Goal: Task Accomplishment & Management: Use online tool/utility

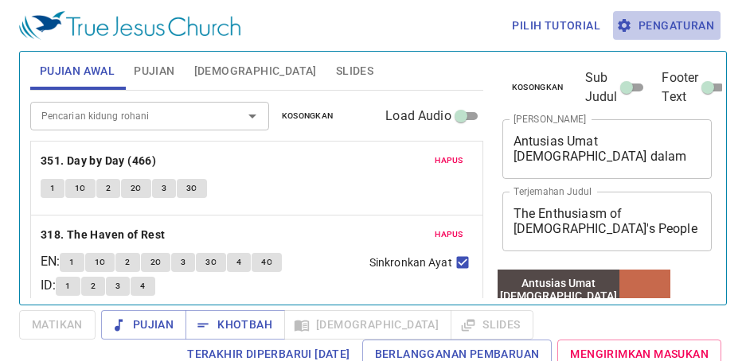
click at [691, 24] on span "Pengaturan" at bounding box center [666, 26] width 95 height 20
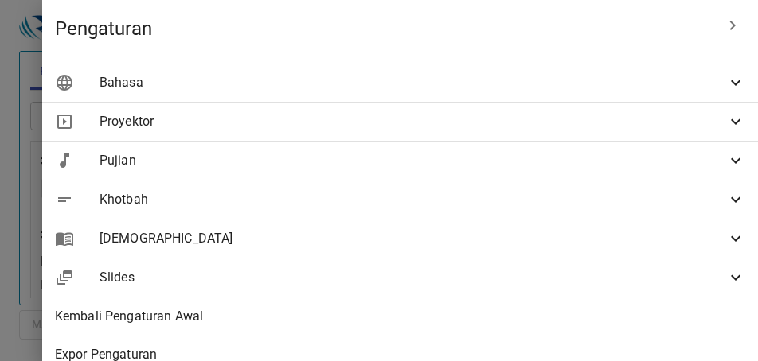
click at [698, 76] on span "Bahasa" at bounding box center [412, 82] width 626 height 19
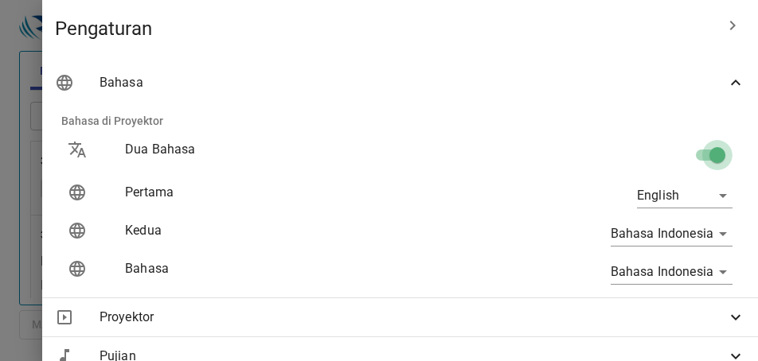
click at [699, 155] on input "checkbox" at bounding box center [717, 158] width 91 height 30
checkbox input "false"
click at [690, 204] on body "Pilih tutorial Pengaturan Pujian Awal Pujian Alkitab Slides Pencarian kidung ro…" at bounding box center [379, 180] width 758 height 361
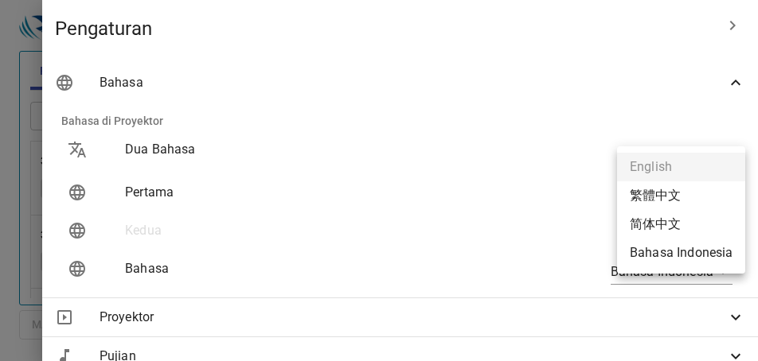
click at [677, 257] on li "Bahasa Indonesia" at bounding box center [681, 253] width 128 height 29
type input "id"
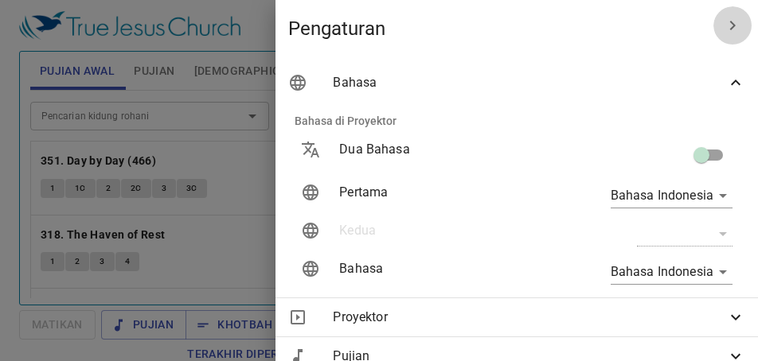
click at [725, 24] on icon "button" at bounding box center [732, 25] width 19 height 19
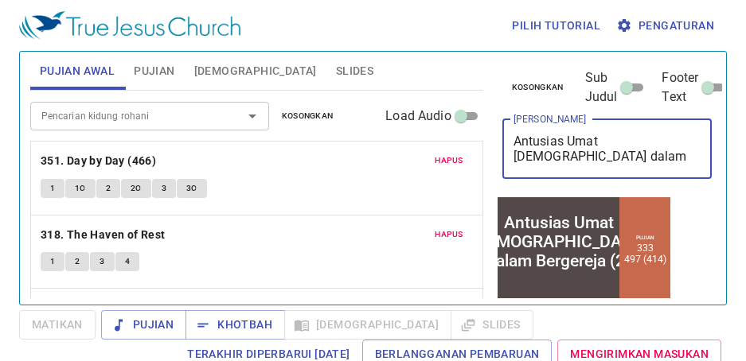
drag, startPoint x: 607, startPoint y: 162, endPoint x: 450, endPoint y: 124, distance: 161.2
click at [450, 124] on div "Pujian Awal Pujian Alkitab Slides Pencarian kidung rohani Pencarian kidung roha…" at bounding box center [373, 171] width 698 height 253
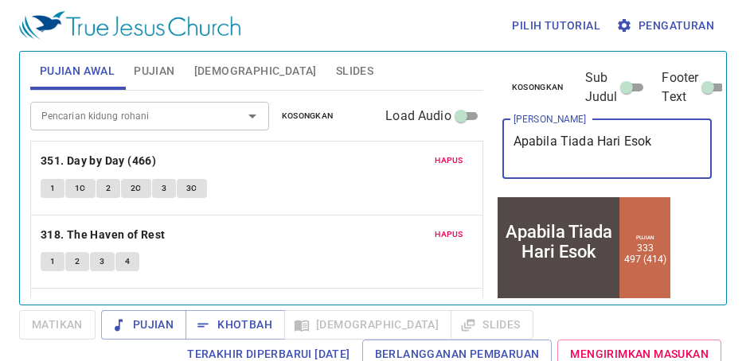
type textarea "Apabila Tiada Hari Esok"
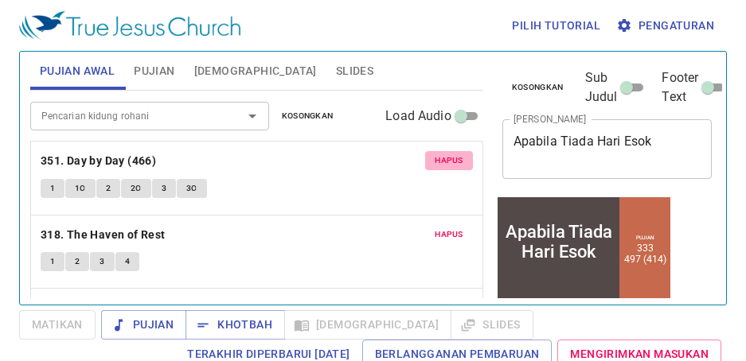
click at [434, 154] on span "Hapus" at bounding box center [448, 161] width 29 height 14
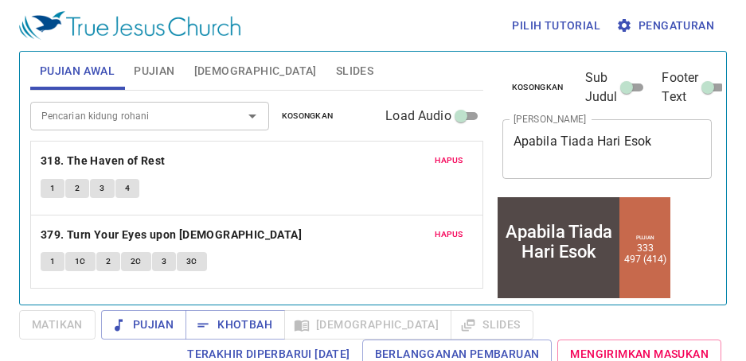
click at [430, 153] on button "Hapus" at bounding box center [449, 160] width 48 height 19
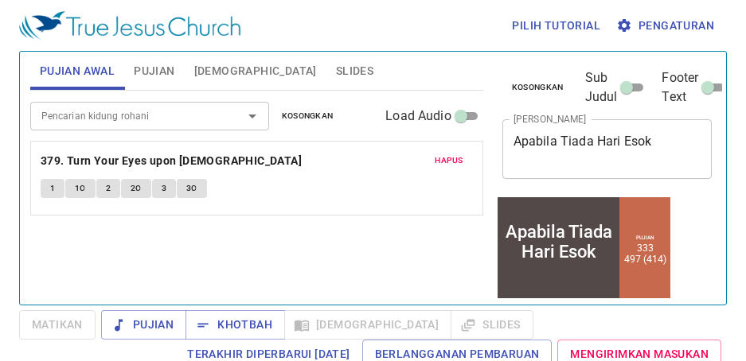
click at [437, 156] on span "Hapus" at bounding box center [448, 161] width 29 height 14
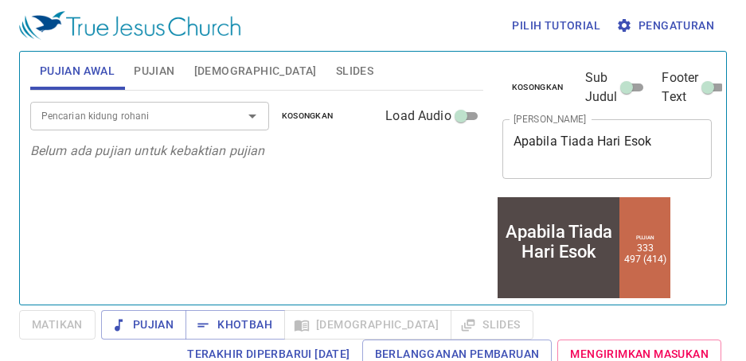
click at [134, 121] on input "Pencarian kidung rohani" at bounding box center [126, 116] width 182 height 18
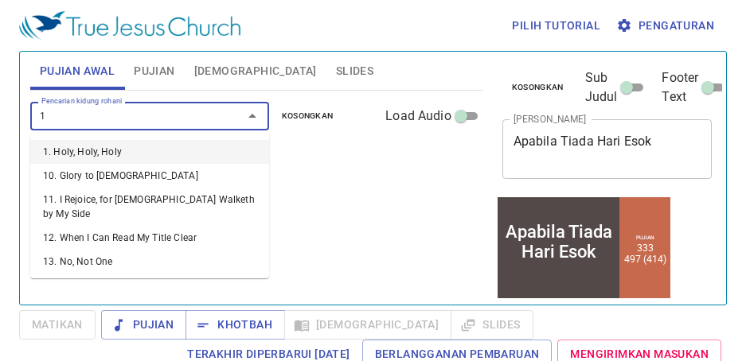
type input "11"
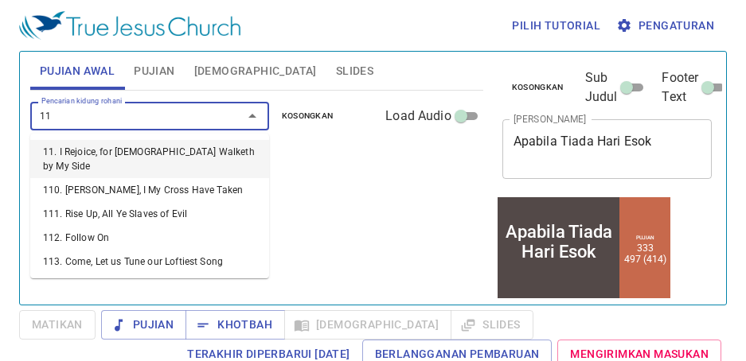
click at [127, 149] on li "11. I Rejoice, for Jesus Walketh by My Side" at bounding box center [149, 159] width 239 height 38
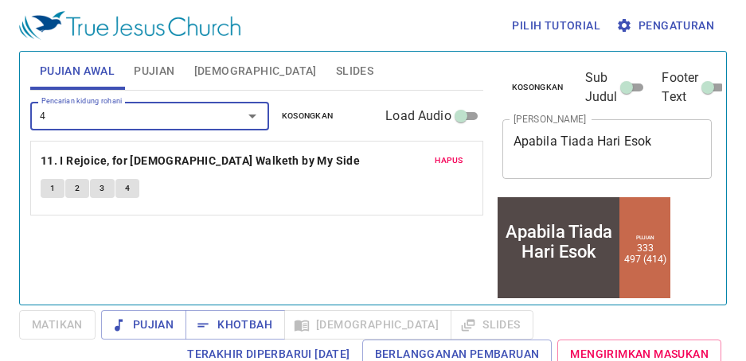
type input "41"
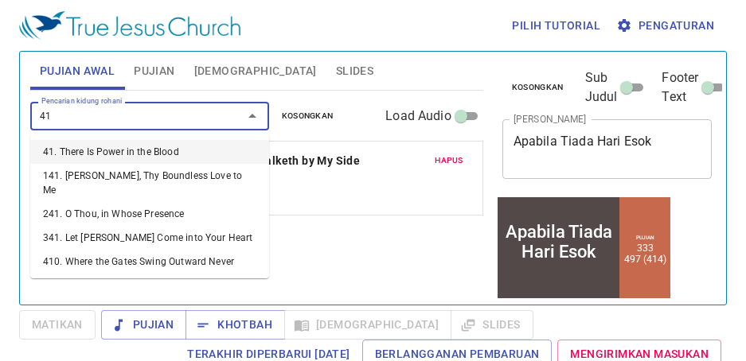
click at [124, 147] on li "41. There Is Power in the Blood" at bounding box center [149, 152] width 239 height 24
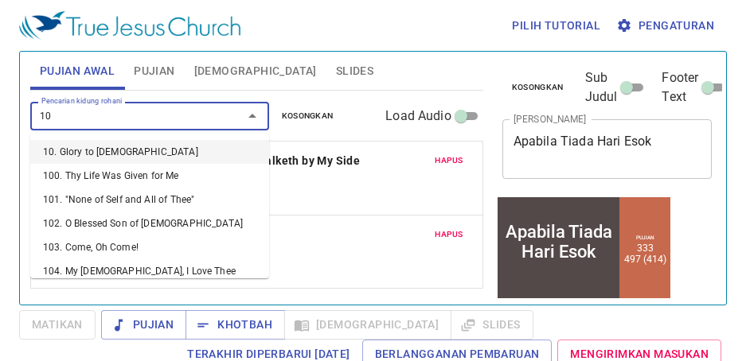
type input "106"
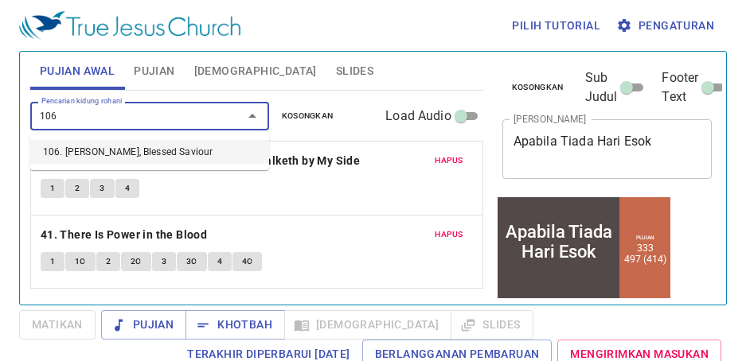
click at [140, 146] on li "106. [PERSON_NAME], Blessed Saviour" at bounding box center [149, 152] width 239 height 24
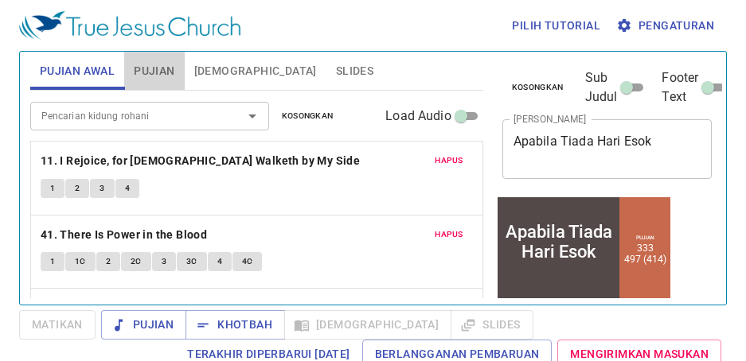
click at [152, 70] on span "Pujian" at bounding box center [154, 71] width 41 height 20
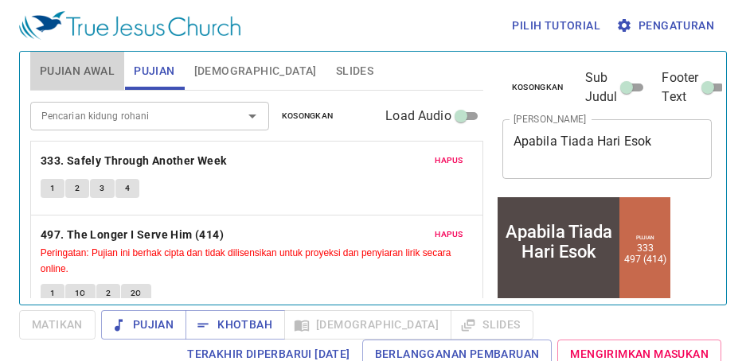
click at [69, 61] on span "Pujian Awal" at bounding box center [77, 71] width 75 height 20
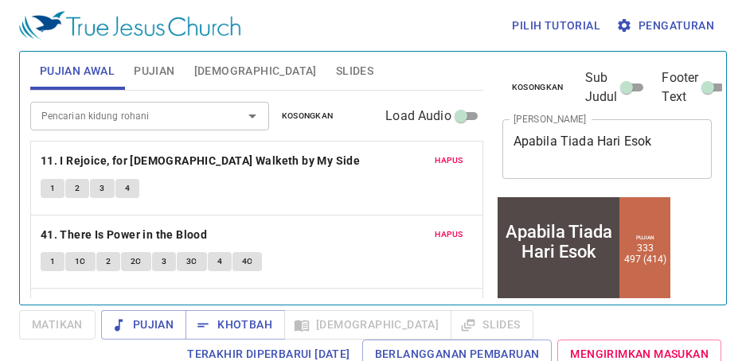
drag, startPoint x: 157, startPoint y: 62, endPoint x: 151, endPoint y: 76, distance: 15.4
click at [157, 62] on span "Pujian" at bounding box center [154, 71] width 41 height 20
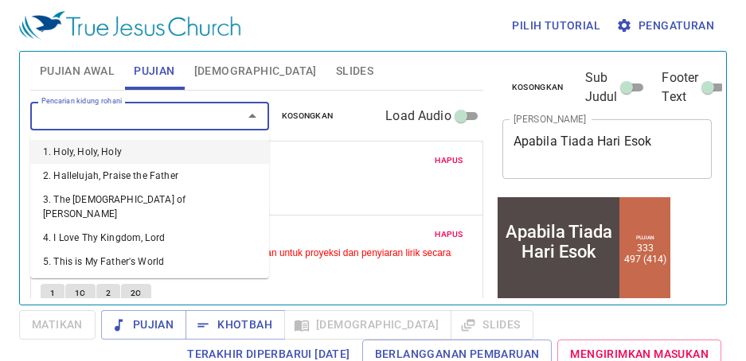
click at [142, 118] on input "Pencarian kidung rohani" at bounding box center [126, 116] width 182 height 18
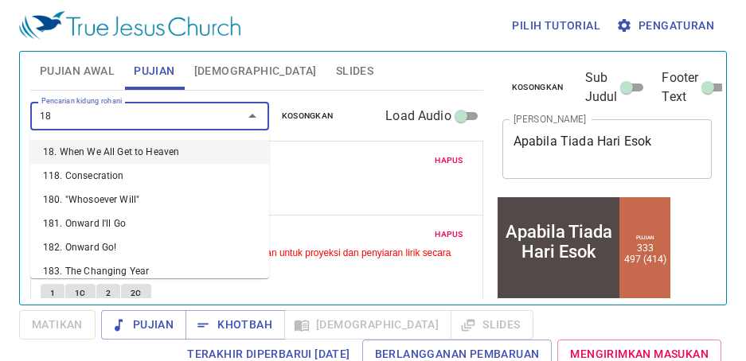
type input "180"
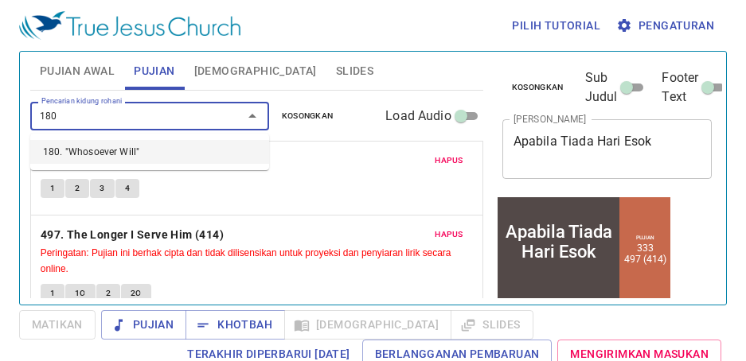
click at [146, 149] on li "180. "Whosoever Will"" at bounding box center [149, 152] width 239 height 24
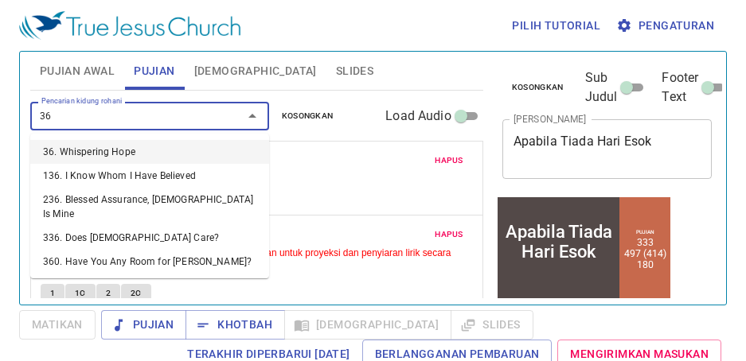
type input "360"
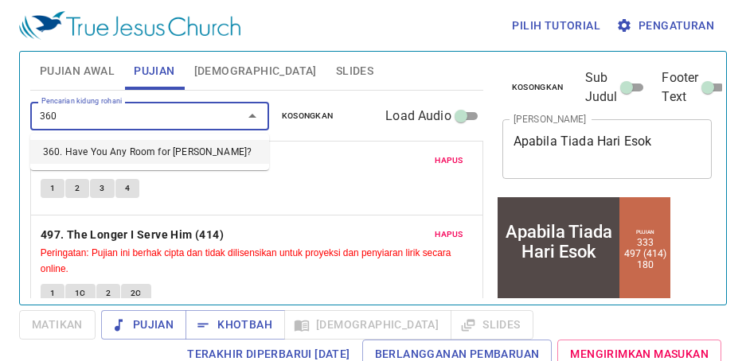
click at [125, 148] on li "360. Have You Any Room for [PERSON_NAME]?" at bounding box center [149, 152] width 239 height 24
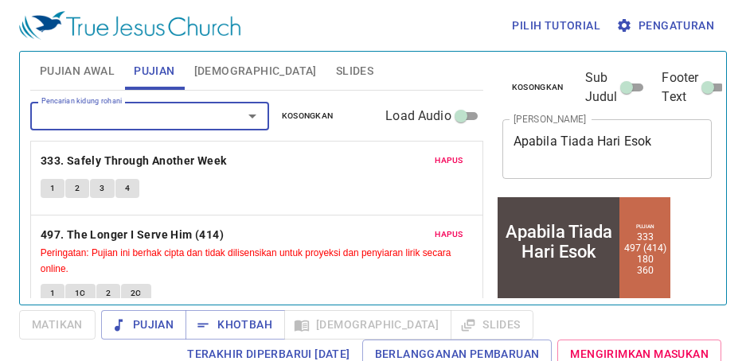
click at [434, 154] on span "Hapus" at bounding box center [448, 161] width 29 height 14
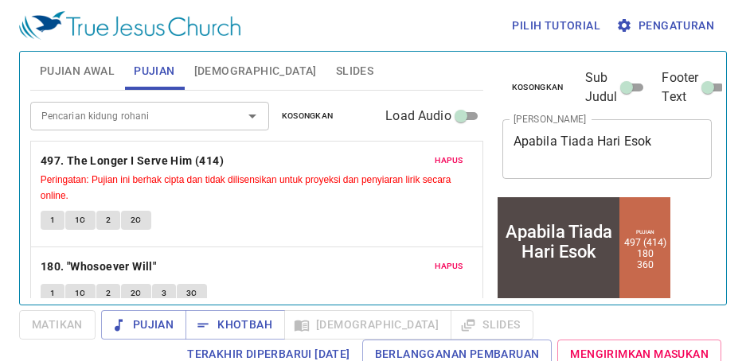
click at [434, 154] on span "Hapus" at bounding box center [448, 161] width 29 height 14
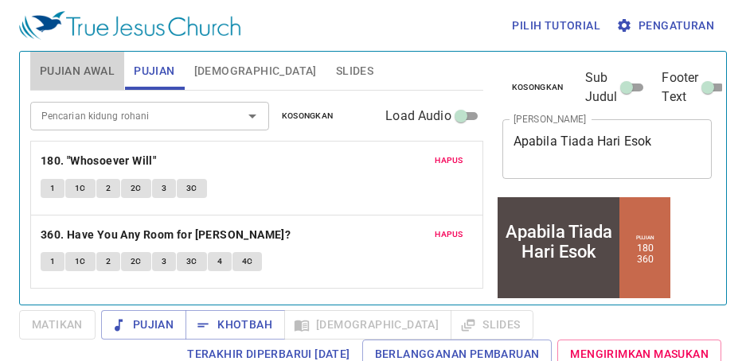
click at [86, 71] on span "Pujian Awal" at bounding box center [77, 71] width 75 height 20
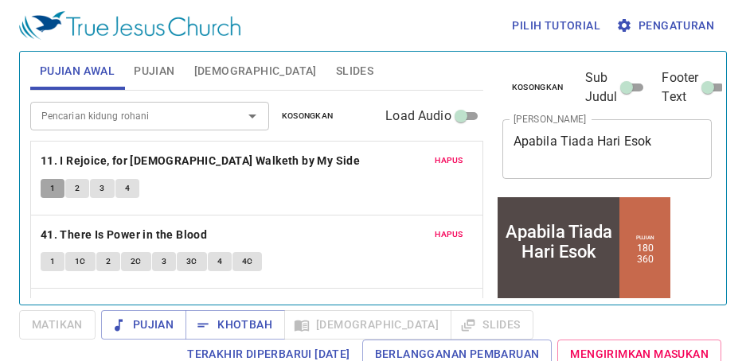
click at [50, 188] on span "1" at bounding box center [52, 188] width 5 height 14
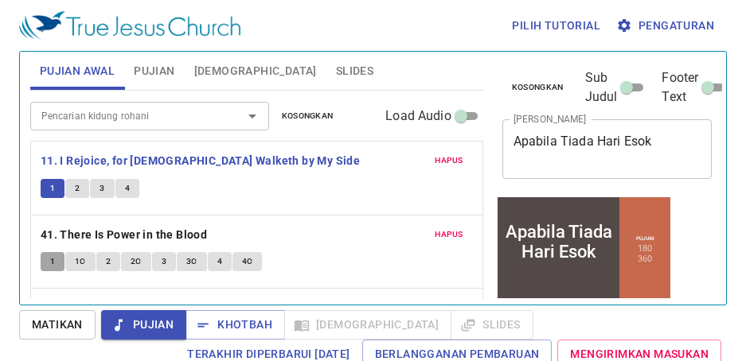
click at [56, 262] on button "1" at bounding box center [53, 261] width 24 height 19
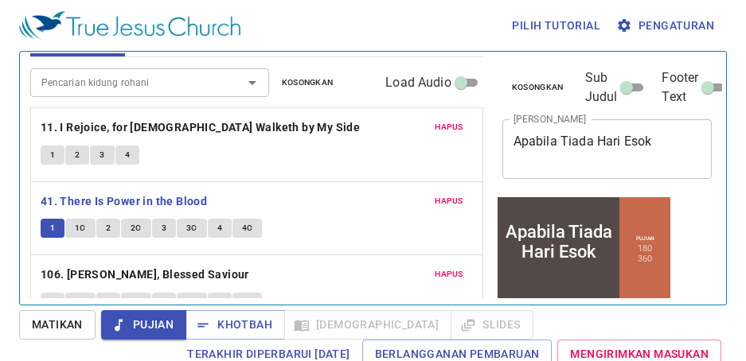
scroll to position [64, 0]
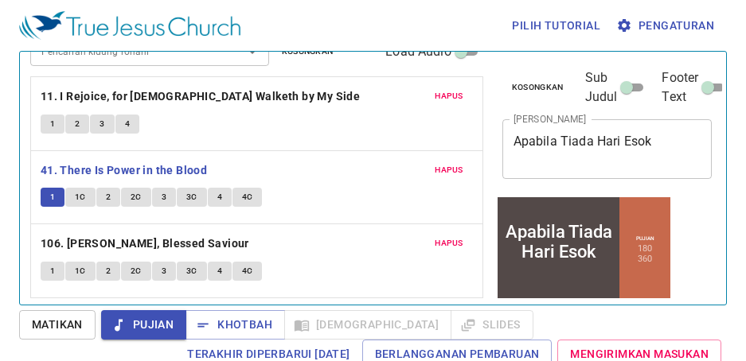
click at [47, 265] on button "1" at bounding box center [53, 271] width 24 height 19
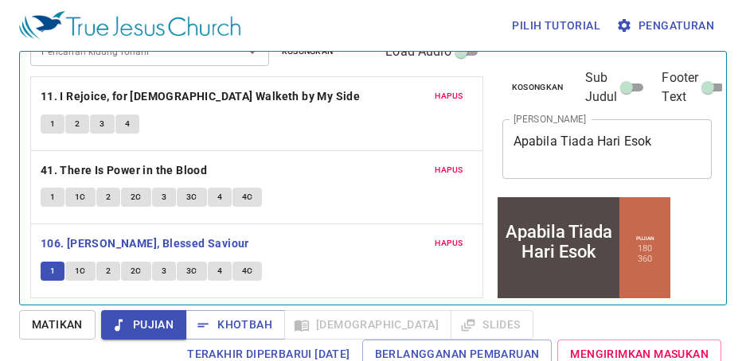
scroll to position [0, 0]
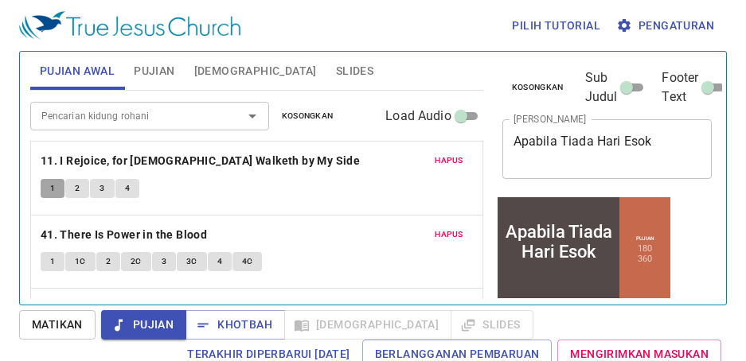
click at [56, 190] on button "1" at bounding box center [53, 188] width 24 height 19
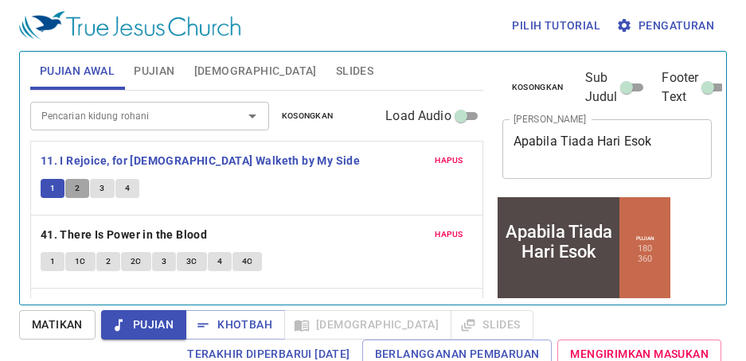
click at [78, 189] on span "2" at bounding box center [77, 188] width 5 height 14
click at [99, 190] on span "3" at bounding box center [101, 188] width 5 height 14
click at [126, 189] on span "4" at bounding box center [127, 188] width 5 height 14
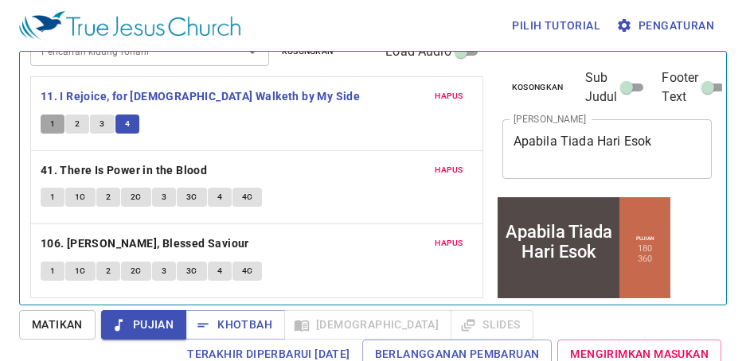
click at [53, 123] on span "1" at bounding box center [52, 124] width 5 height 14
click at [78, 120] on span "2" at bounding box center [77, 124] width 5 height 14
click at [99, 121] on button "3" at bounding box center [102, 124] width 24 height 19
click at [130, 128] on button "4" at bounding box center [127, 124] width 24 height 19
click at [56, 196] on button "1" at bounding box center [53, 197] width 24 height 19
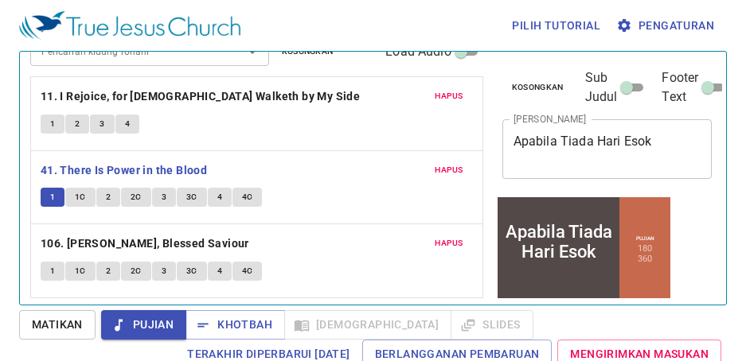
click at [76, 196] on span "1C" at bounding box center [80, 197] width 11 height 14
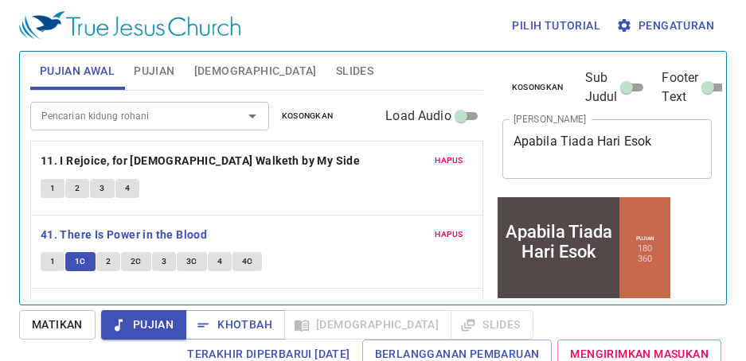
scroll to position [64, 0]
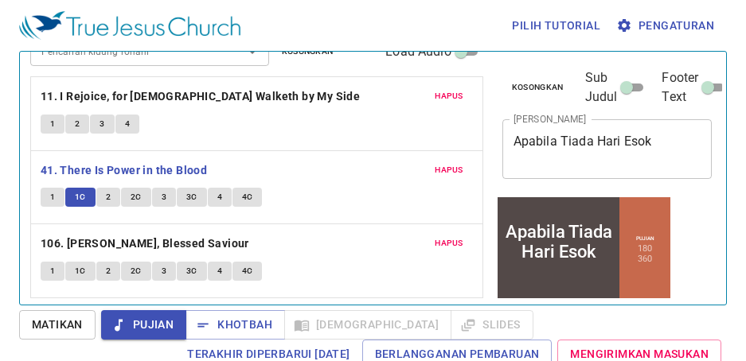
click at [107, 197] on span "2" at bounding box center [108, 197] width 5 height 14
click at [130, 197] on span "2C" at bounding box center [135, 197] width 11 height 14
click at [162, 200] on span "3" at bounding box center [164, 197] width 5 height 14
click at [190, 197] on span "3C" at bounding box center [191, 197] width 11 height 14
click at [218, 195] on span "4" at bounding box center [219, 197] width 5 height 14
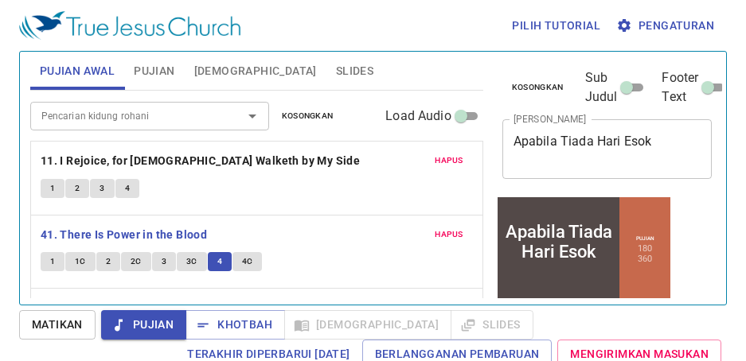
scroll to position [64, 0]
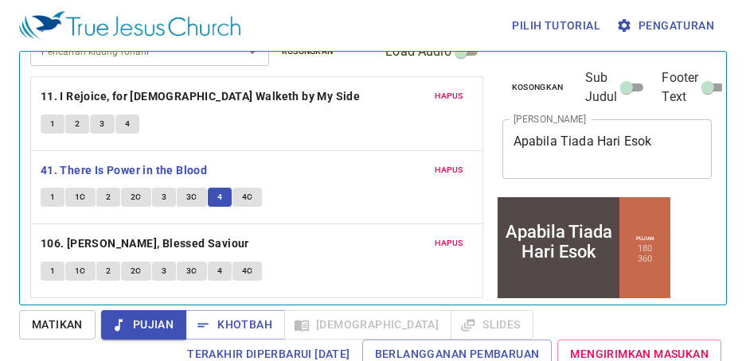
click at [248, 200] on span "4C" at bounding box center [247, 197] width 11 height 14
click at [50, 269] on span "1" at bounding box center [52, 271] width 5 height 14
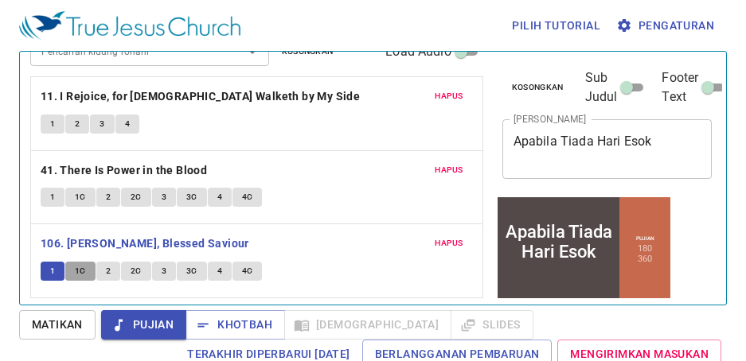
click at [80, 272] on span "1C" at bounding box center [80, 271] width 11 height 14
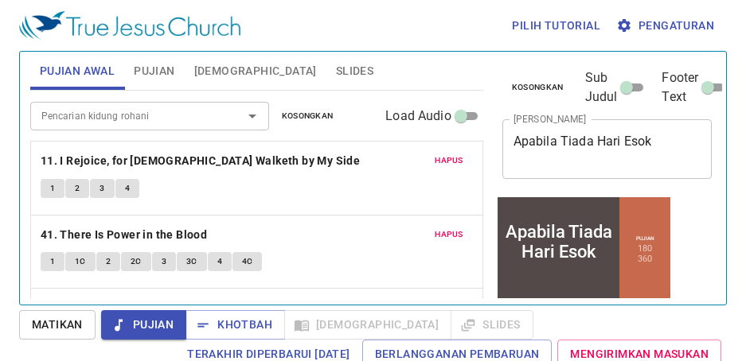
scroll to position [64, 0]
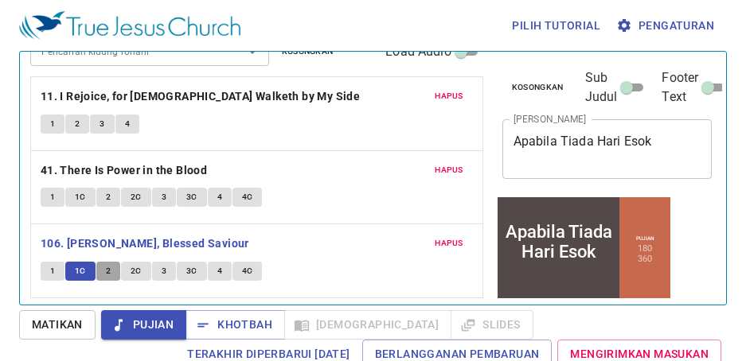
click at [109, 271] on span "2" at bounding box center [108, 271] width 5 height 14
click at [135, 270] on span "2C" at bounding box center [135, 271] width 11 height 14
click at [157, 267] on button "3" at bounding box center [164, 271] width 24 height 19
click at [194, 271] on span "3C" at bounding box center [191, 271] width 11 height 14
click at [214, 270] on button "4" at bounding box center [220, 271] width 24 height 19
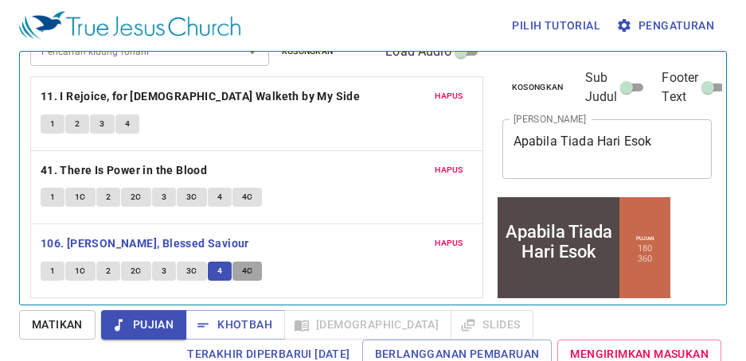
click at [247, 271] on span "4C" at bounding box center [247, 271] width 11 height 14
click at [217, 274] on span "4" at bounding box center [219, 271] width 5 height 14
click at [253, 272] on button "4C" at bounding box center [247, 271] width 30 height 19
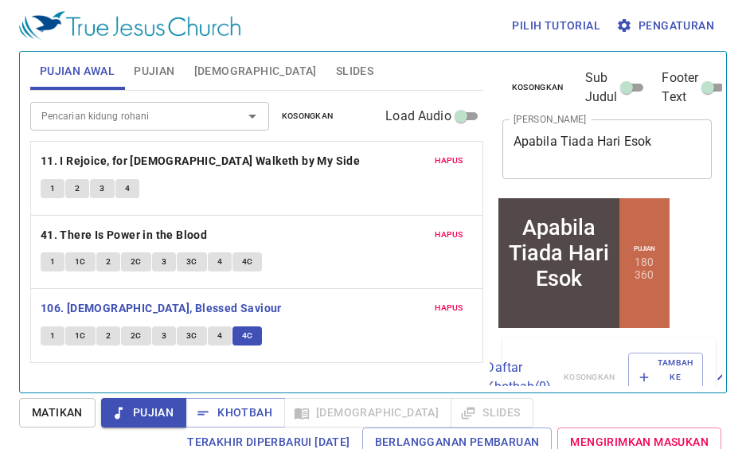
click at [158, 64] on span "Pujian" at bounding box center [154, 71] width 41 height 20
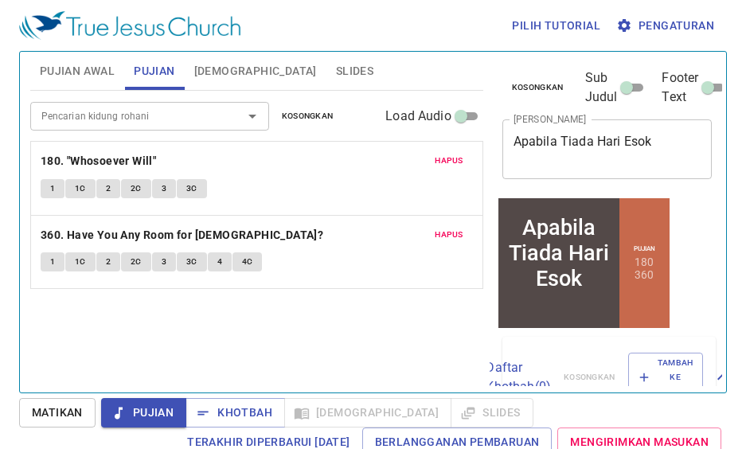
click at [248, 322] on div "Pencarian kidung rohani Pencarian kidung rohani Kosongkan Load Audio Hapus 180.…" at bounding box center [256, 235] width 453 height 288
click at [53, 190] on span "1" at bounding box center [52, 188] width 5 height 14
click at [83, 190] on span "1C" at bounding box center [80, 188] width 11 height 14
click at [106, 188] on span "2" at bounding box center [108, 188] width 5 height 14
click at [135, 187] on span "2C" at bounding box center [135, 188] width 11 height 14
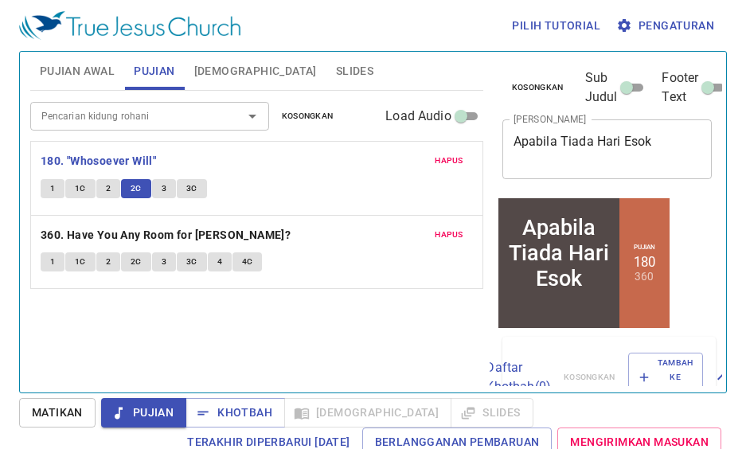
click at [317, 152] on p "180. "Whosoever Will"" at bounding box center [257, 161] width 432 height 20
click at [164, 186] on span "3" at bounding box center [164, 188] width 5 height 14
click at [195, 189] on span "3C" at bounding box center [191, 188] width 11 height 14
click at [269, 333] on div "Pencarian kidung rohani Pencarian kidung rohani Kosongkan Load Audio Hapus 180.…" at bounding box center [256, 235] width 453 height 288
click at [640, 84] on input "Sub Judul" at bounding box center [626, 90] width 57 height 19
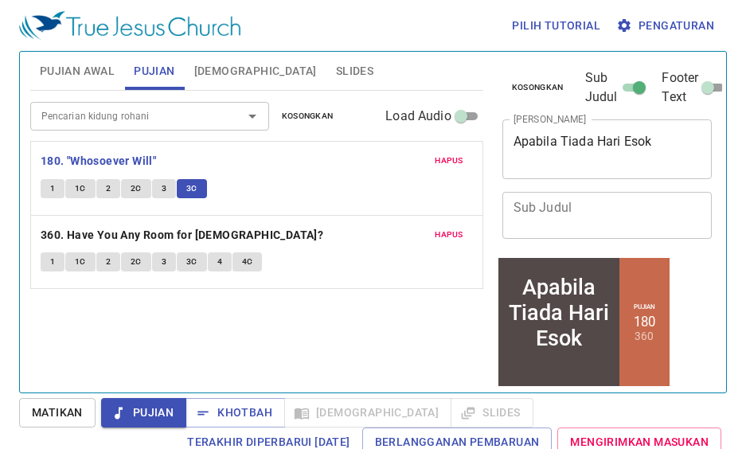
click at [637, 84] on input "Sub Judul" at bounding box center [638, 90] width 57 height 19
checkbox input "false"
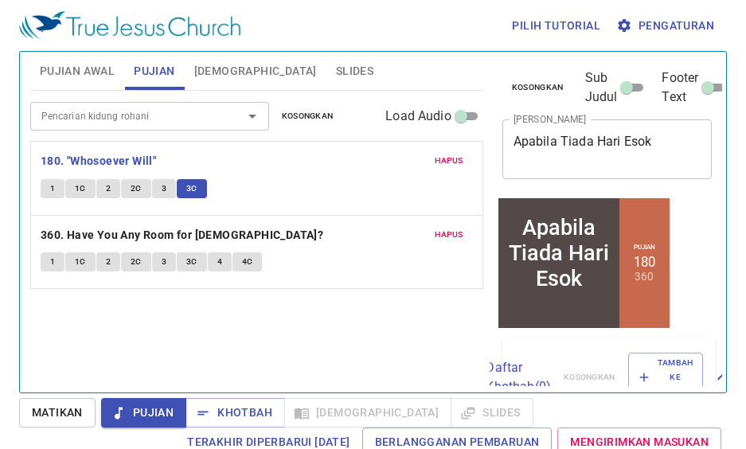
click at [226, 66] on span "[DEMOGRAPHIC_DATA]" at bounding box center [255, 71] width 123 height 20
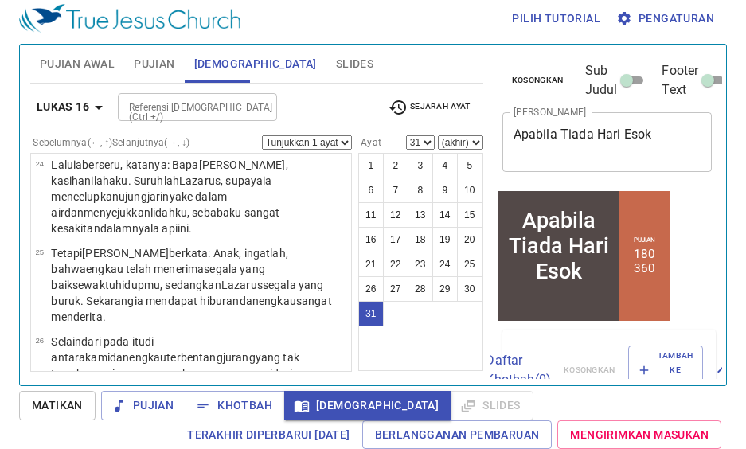
scroll to position [1584, 0]
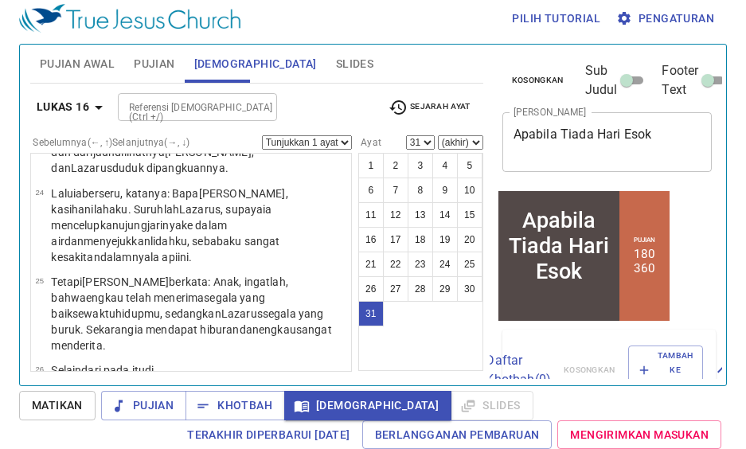
select select "28"
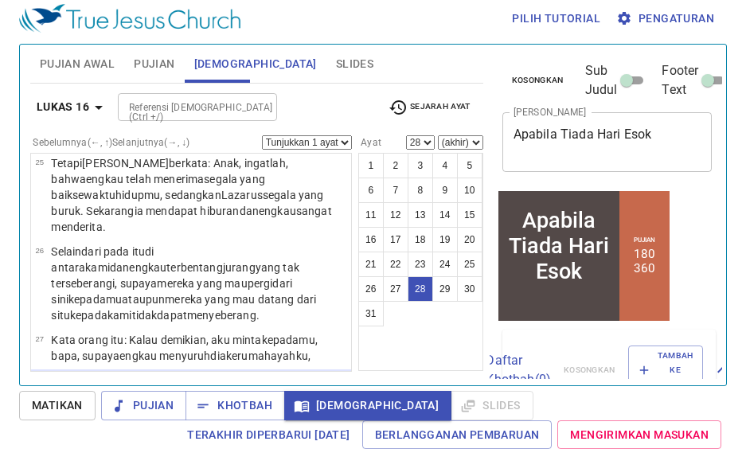
click at [184, 107] on input "Referensi [DEMOGRAPHIC_DATA] (Ctrl +/)" at bounding box center [184, 107] width 123 height 18
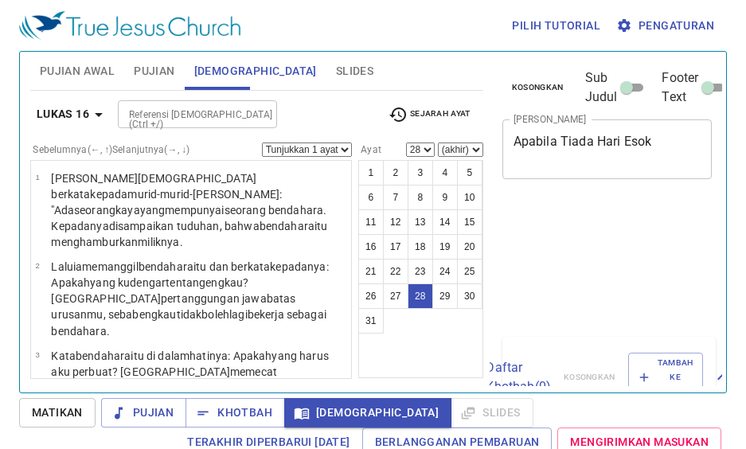
select select "28"
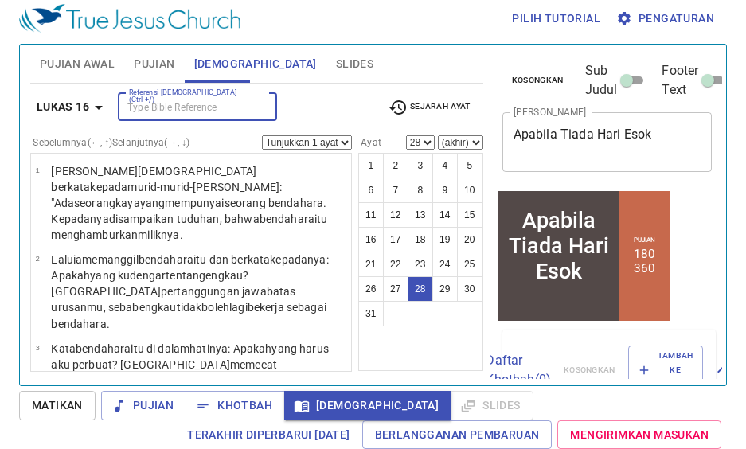
scroll to position [1703, 0]
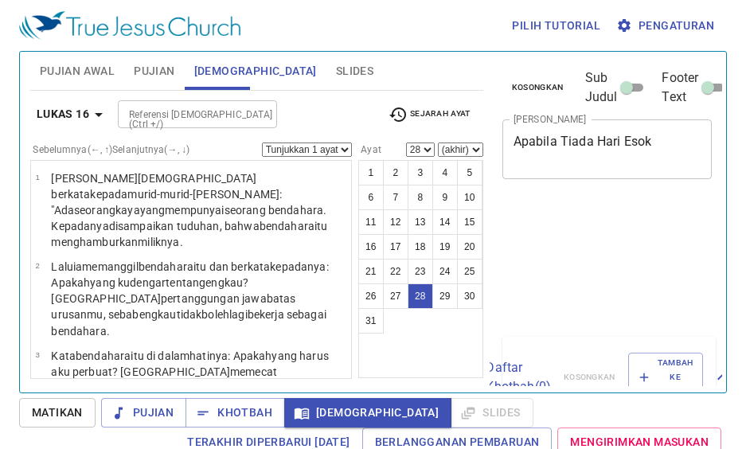
select select "28"
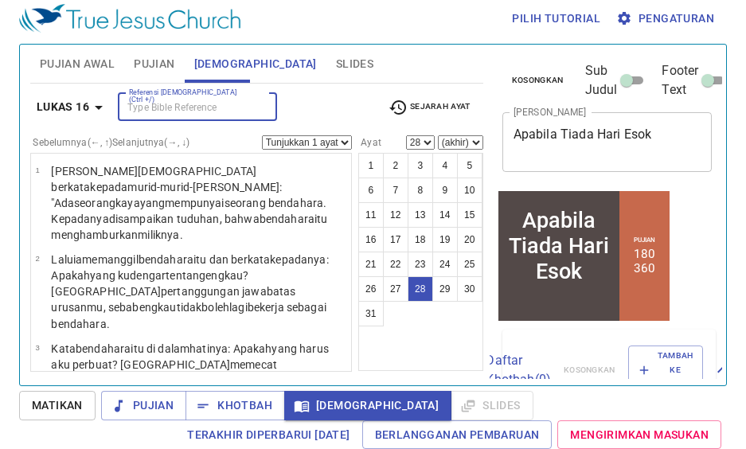
scroll to position [1703, 0]
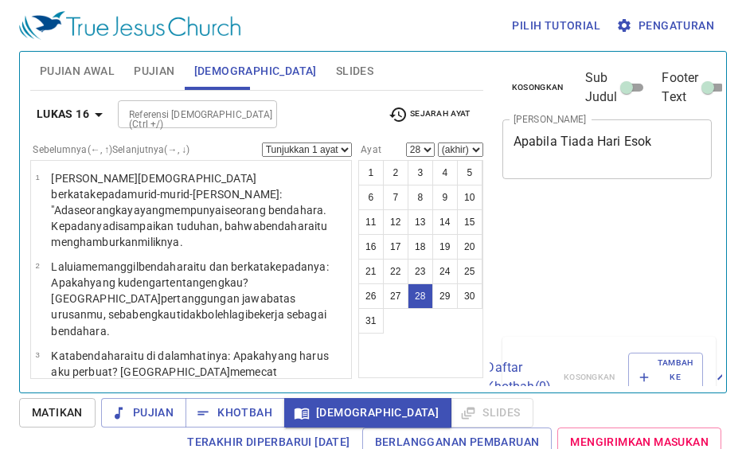
select select "28"
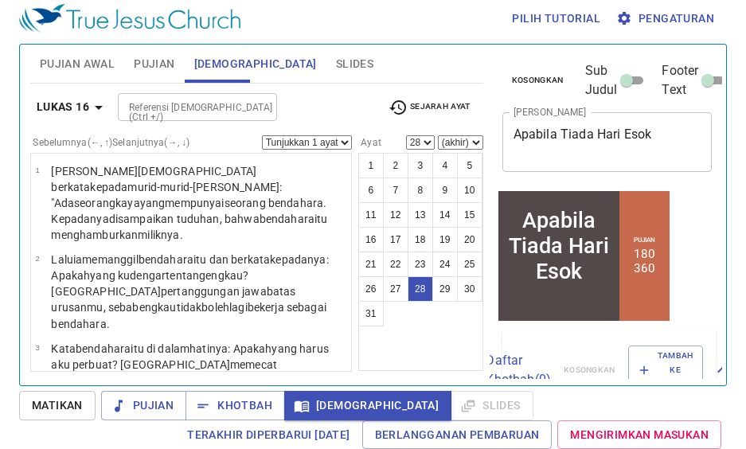
scroll to position [1703, 0]
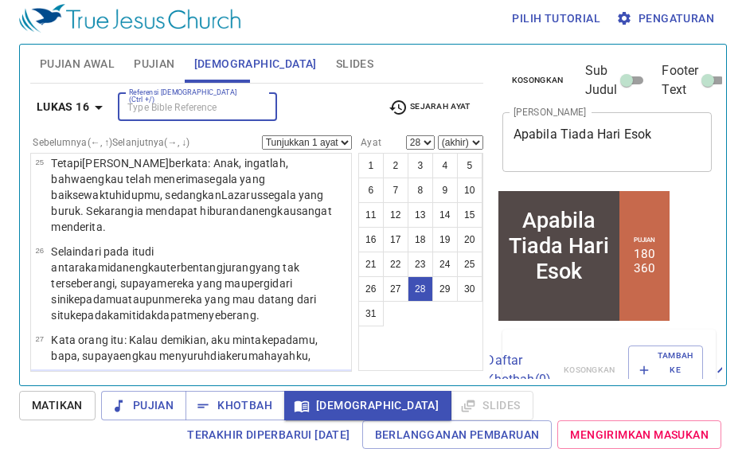
click at [337, 107] on div "Referensi Alkitab (Ctrl +/) Referensi Alkitab (Ctrl +/)" at bounding box center [246, 107] width 257 height 28
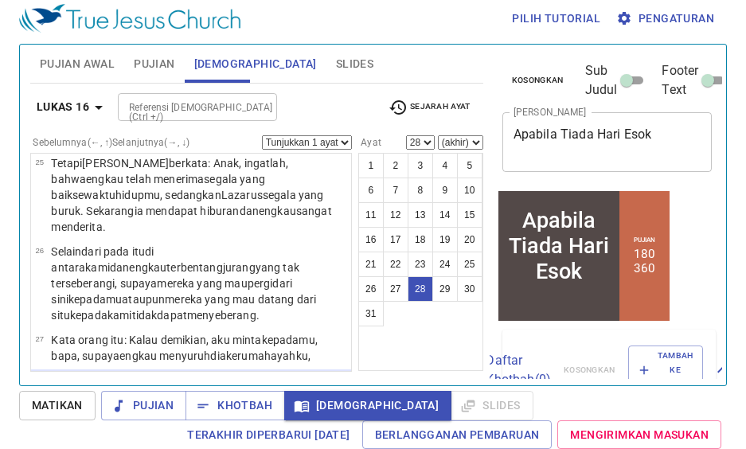
click at [317, 106] on div "Referensi Alkitab (Ctrl +/) Referensi Alkitab (Ctrl +/)" at bounding box center [246, 107] width 257 height 28
click at [709, 79] on input "Footer Text" at bounding box center [707, 83] width 57 height 19
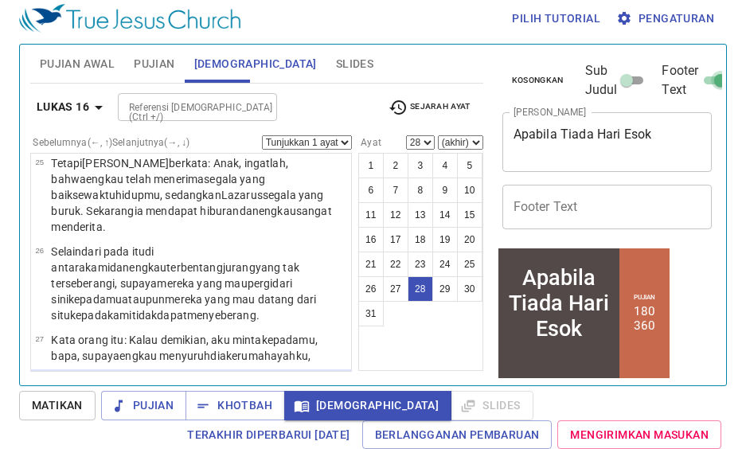
click at [707, 80] on input "Footer Text" at bounding box center [719, 83] width 57 height 19
checkbox input "false"
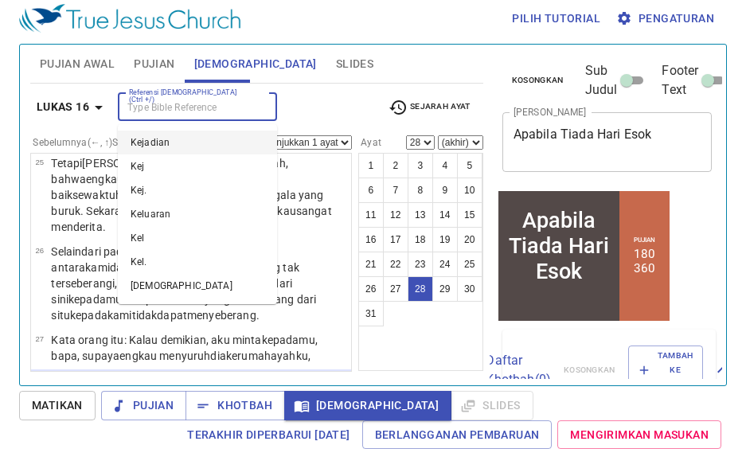
click at [173, 114] on input "Referensi [DEMOGRAPHIC_DATA] (Ctrl +/)" at bounding box center [184, 107] width 123 height 18
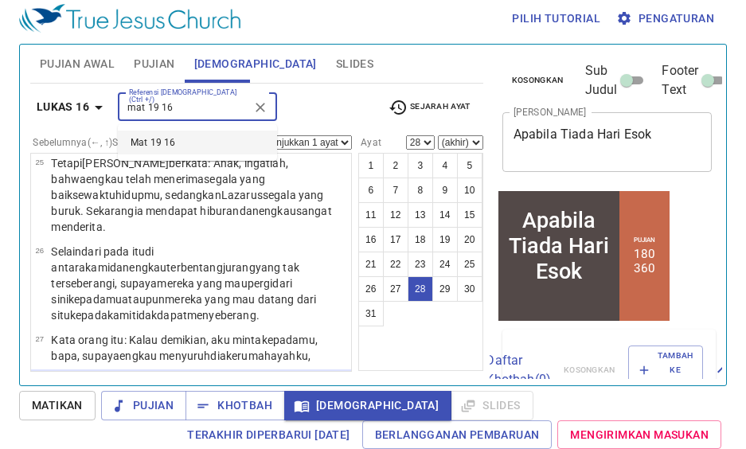
type input "mat 19 16"
select select "16"
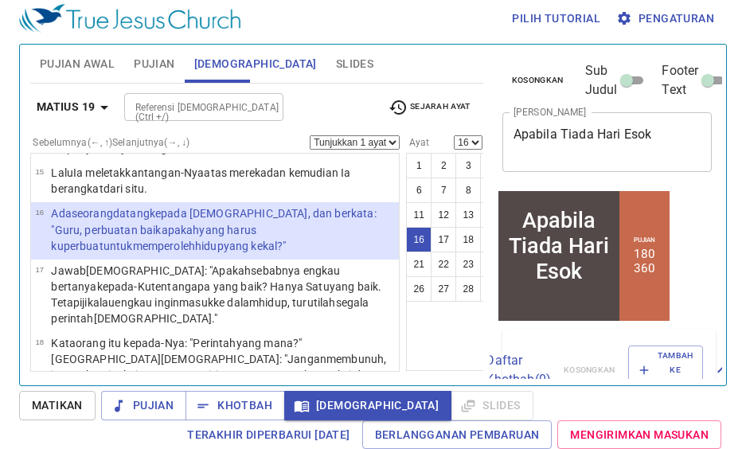
scroll to position [903, 0]
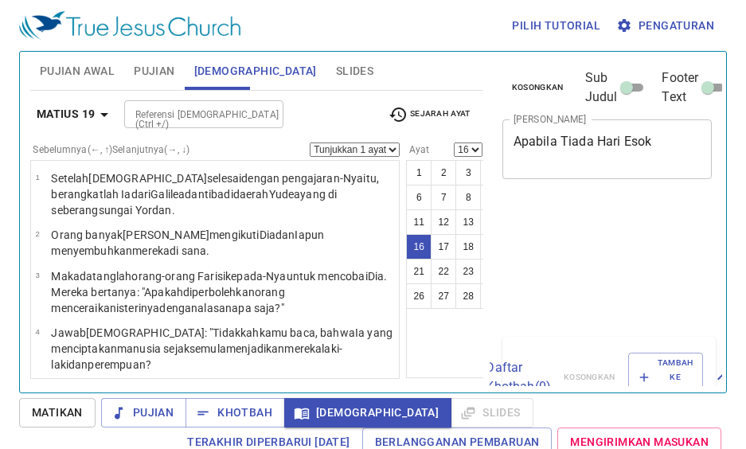
select select "16"
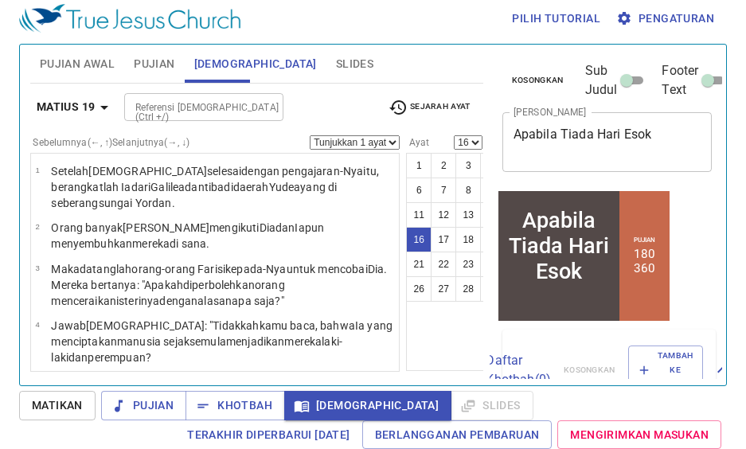
scroll to position [903, 0]
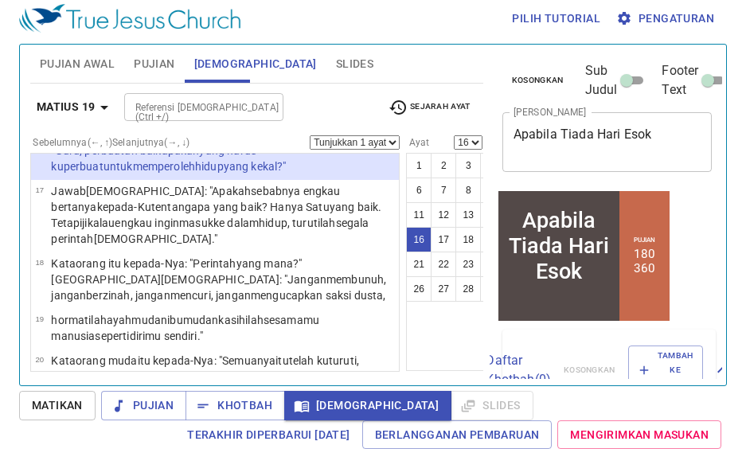
click at [187, 106] on input "Referensi [DEMOGRAPHIC_DATA] (Ctrl +/)" at bounding box center [190, 107] width 123 height 18
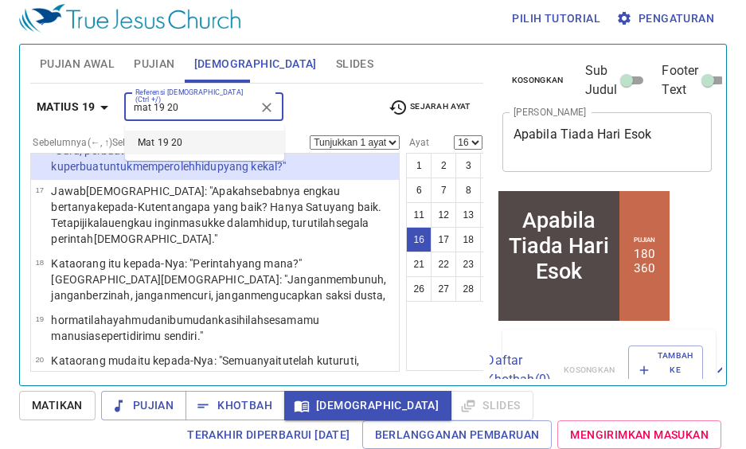
type input "mat 19 20"
select select "20"
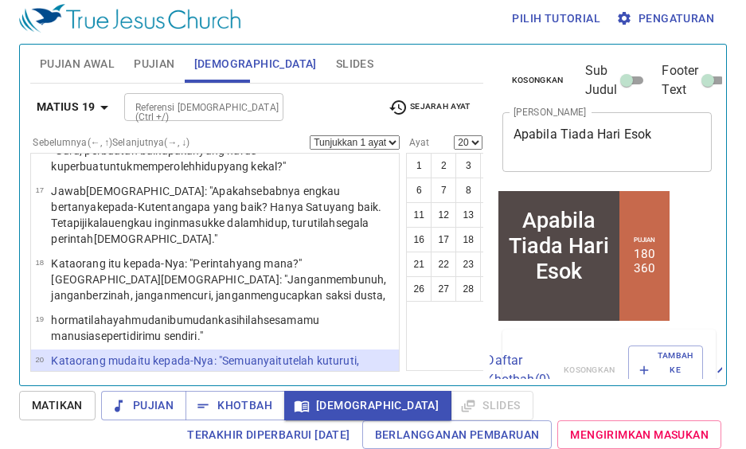
scroll to position [1042, 0]
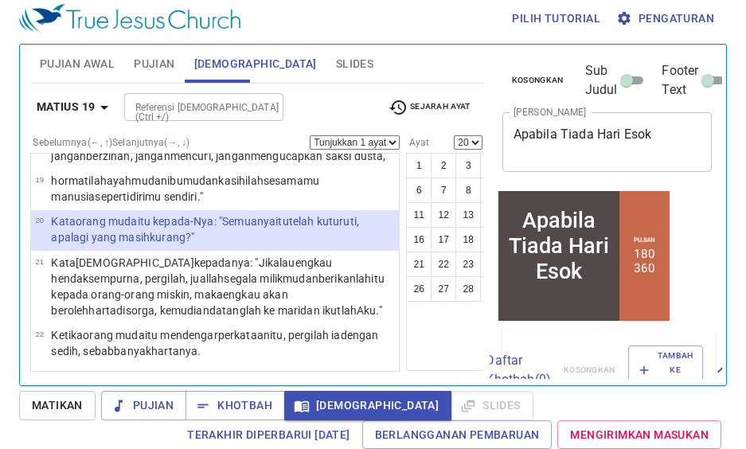
click at [294, 245] on p "Kata orang muda itu kepada-Nya : "Semuanya itu telah kuturuti , apa lagi yang m…" at bounding box center [222, 229] width 343 height 32
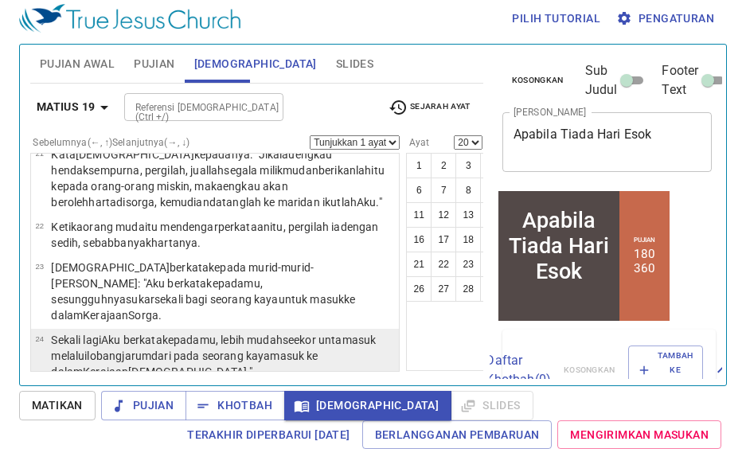
scroll to position [1122, 0]
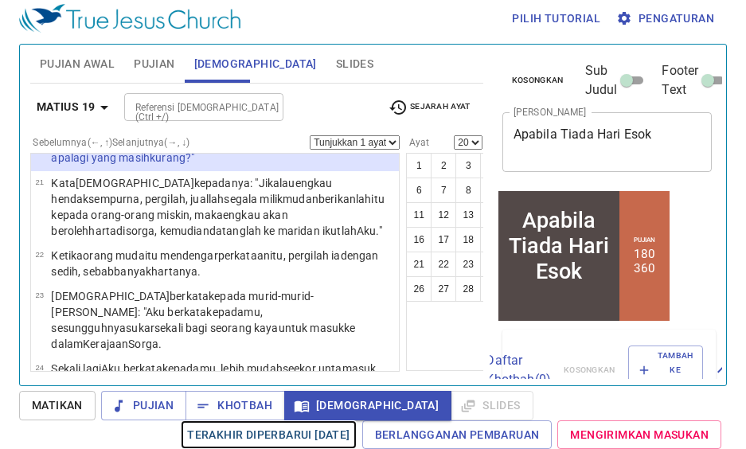
click at [191, 438] on span "Terakhir Diperbarui [DATE]" at bounding box center [268, 435] width 162 height 20
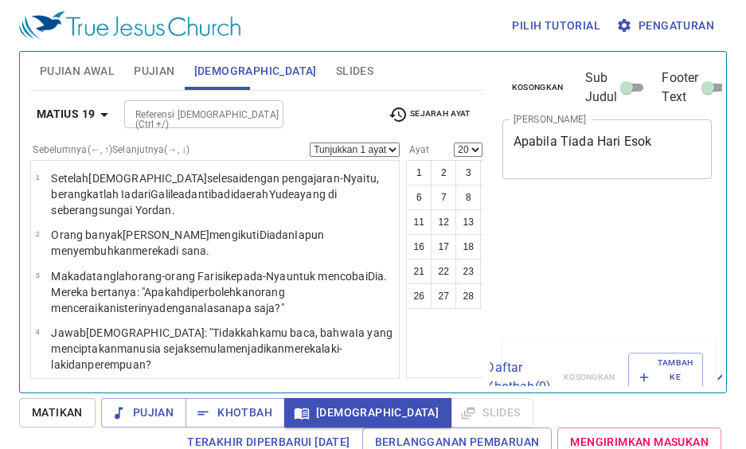
select select "20"
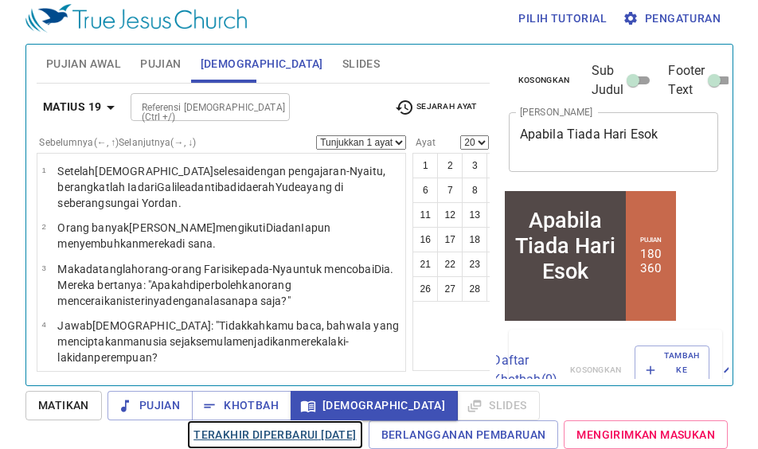
scroll to position [1122, 0]
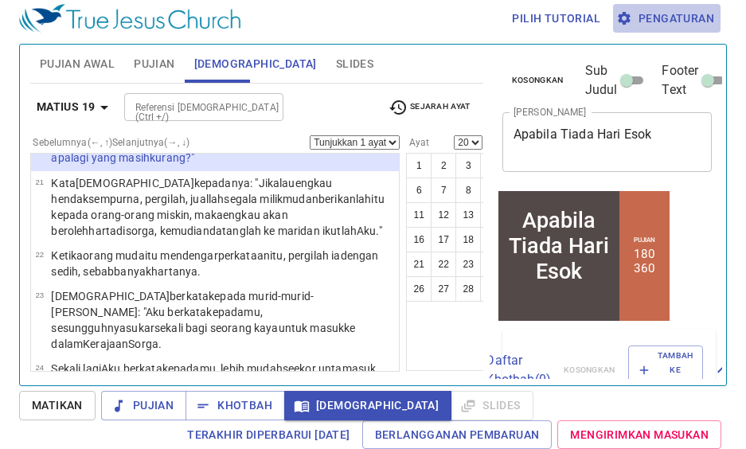
click at [676, 10] on span "Pengaturan" at bounding box center [666, 19] width 95 height 20
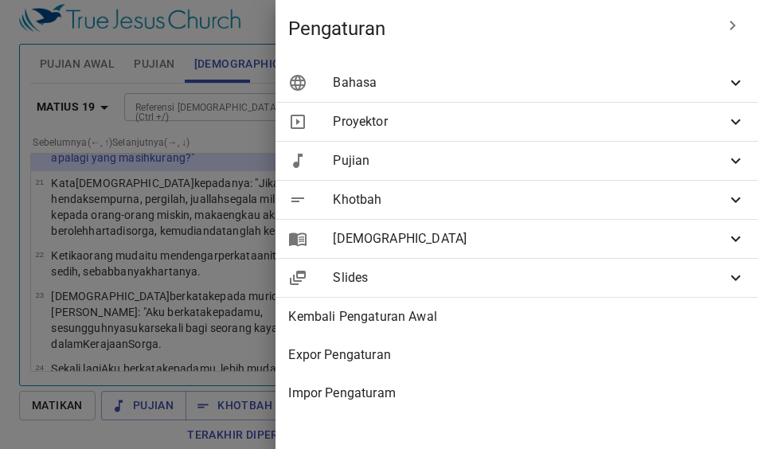
click at [496, 236] on span "[DEMOGRAPHIC_DATA]" at bounding box center [529, 238] width 393 height 19
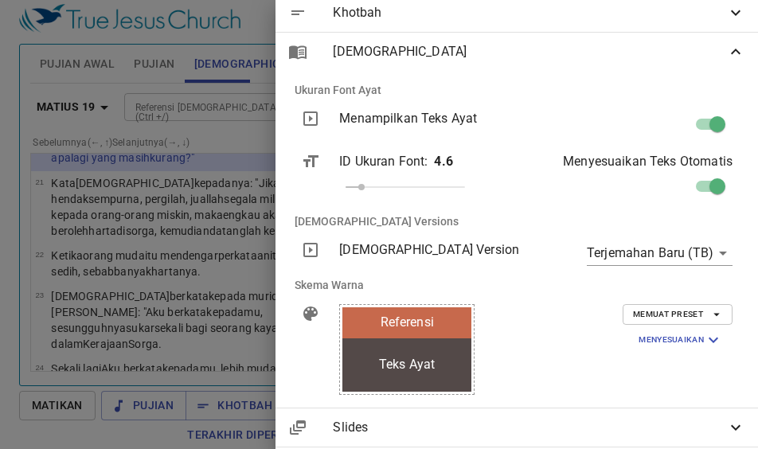
scroll to position [159, 0]
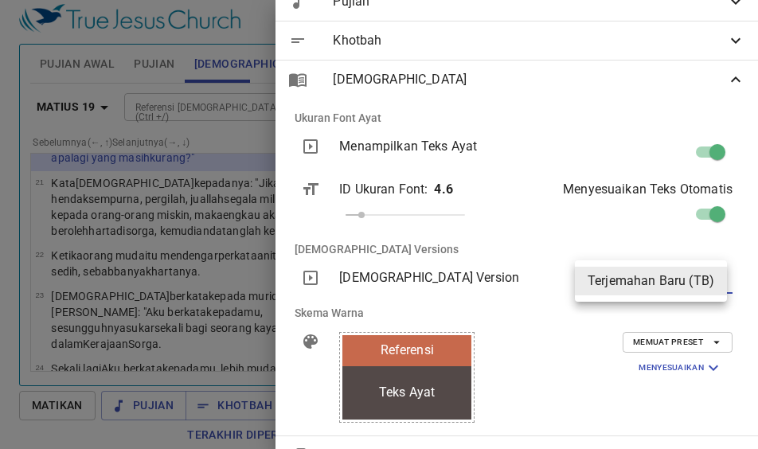
click at [637, 282] on body "Pilih tutorial Pengaturan Pujian Awal Pujian Alkitab Slides Pencarian kidung ro…" at bounding box center [379, 217] width 758 height 449
click at [511, 282] on div at bounding box center [379, 224] width 758 height 449
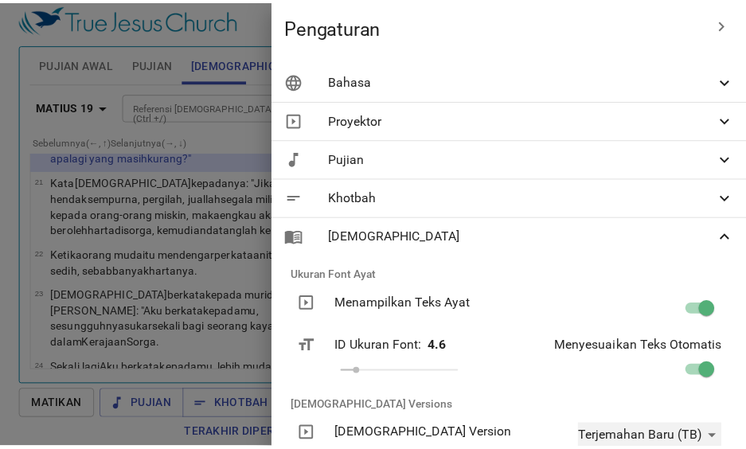
scroll to position [0, 0]
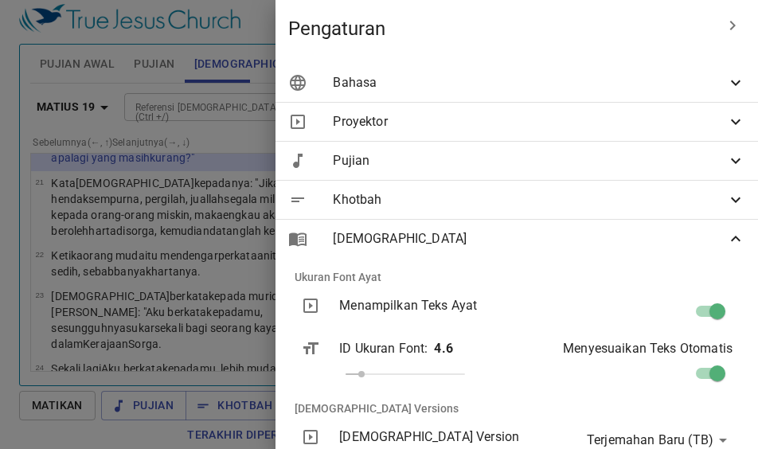
click at [725, 22] on icon "button" at bounding box center [732, 25] width 19 height 19
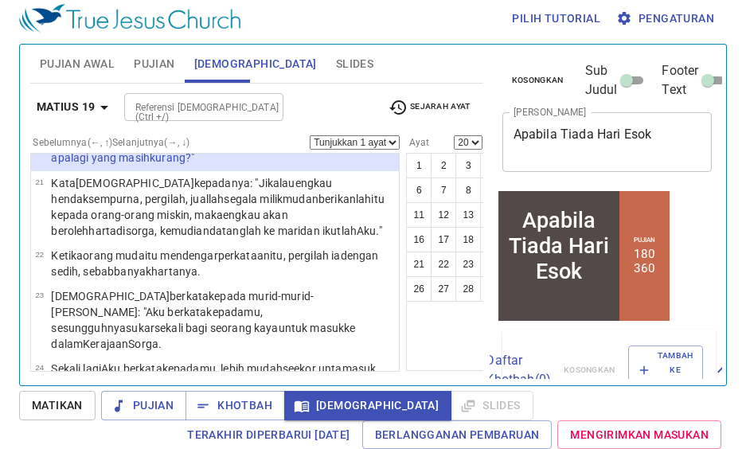
click at [434, 337] on div "1 2 3 4 5 6 7 8 9 10 11 12 13 14 15 16 17 18 19 20 21 22 23 24 25 26 27 28 29 30" at bounding box center [468, 262] width 125 height 218
click at [331, 106] on div "Referensi Alkitab (Ctrl +/) Referensi Alkitab (Ctrl +/)" at bounding box center [249, 107] width 251 height 28
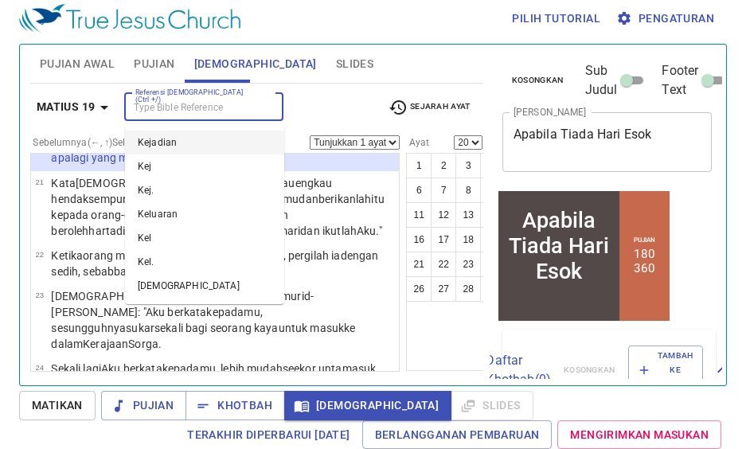
click at [154, 116] on input "Referensi [DEMOGRAPHIC_DATA] (Ctrl +/)" at bounding box center [190, 107] width 123 height 18
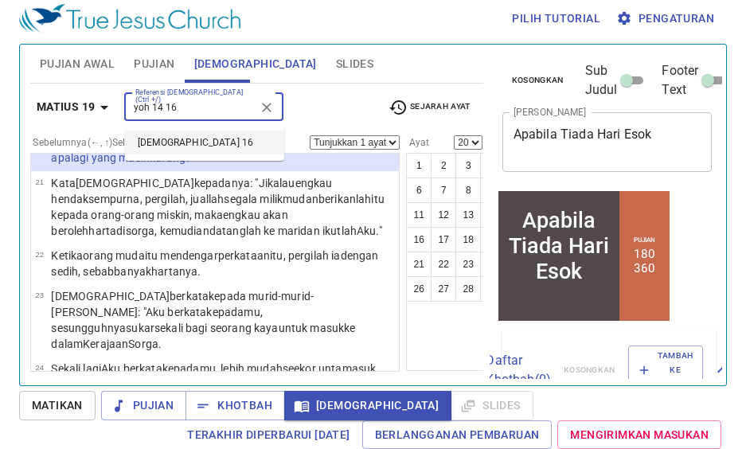
type input "yoh 14 16"
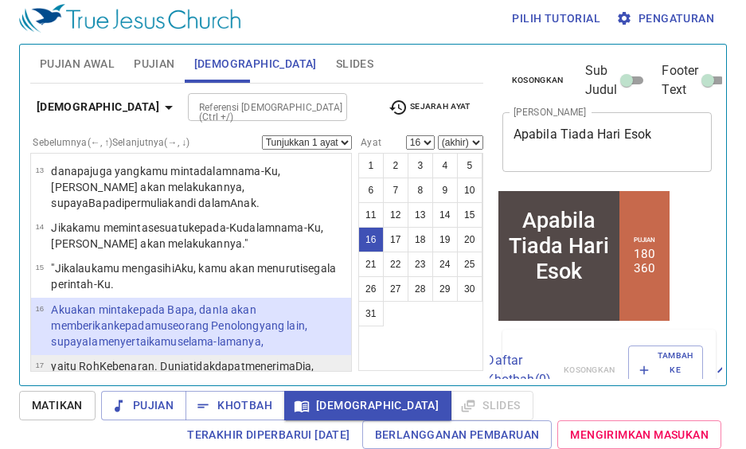
scroll to position [871, 0]
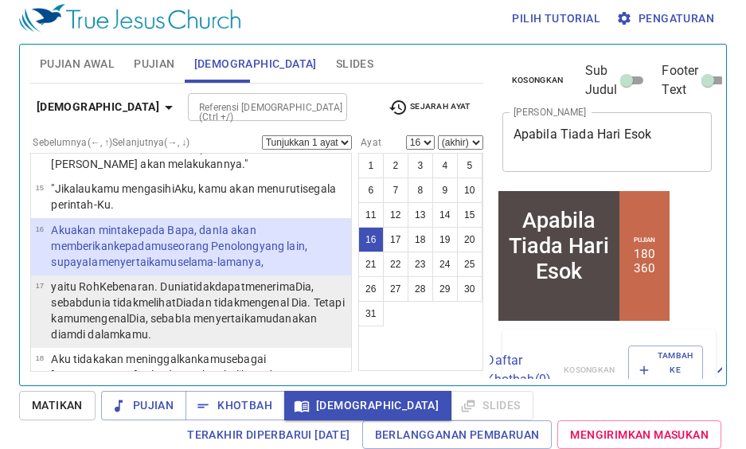
click at [254, 278] on p "yaitu Roh Kebenaran . Dunia tidak dapat menerima Dia, sebab dunia tidak melihat…" at bounding box center [198, 310] width 295 height 64
select select "17"
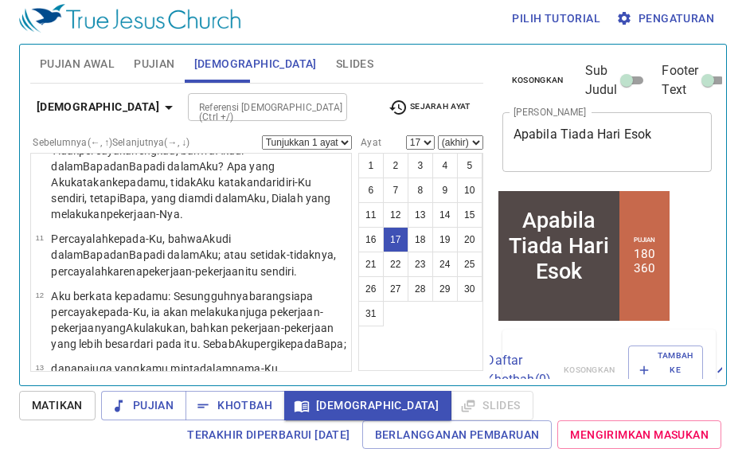
scroll to position [633, 0]
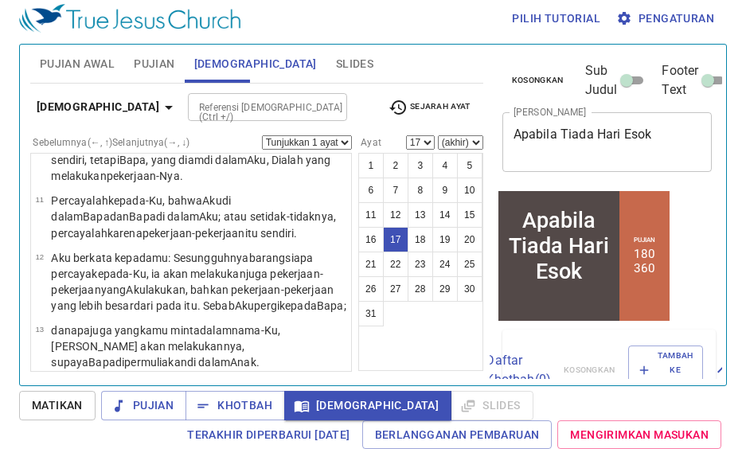
click at [193, 103] on input "Referensi [DEMOGRAPHIC_DATA] (Ctrl +/)" at bounding box center [254, 107] width 123 height 18
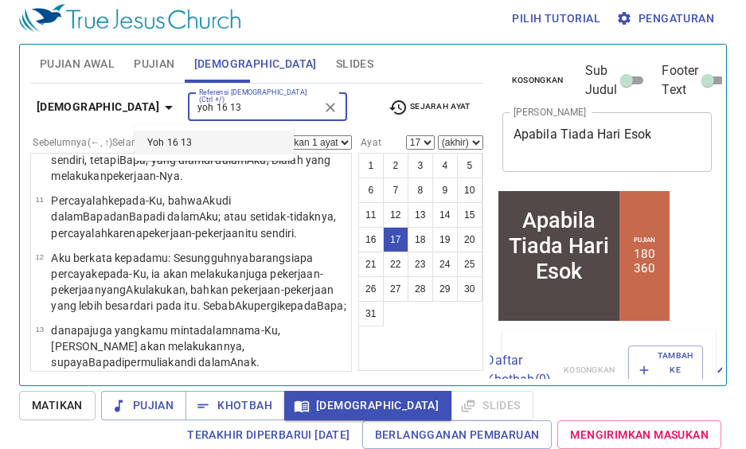
type input "yoh 16 13"
select select "13"
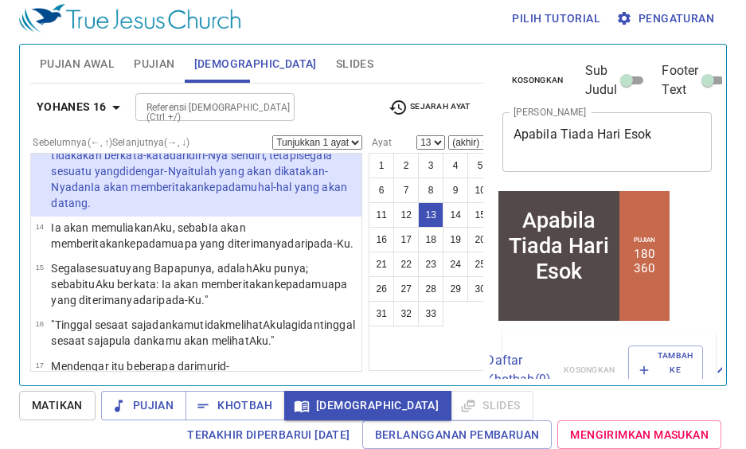
scroll to position [585, 0]
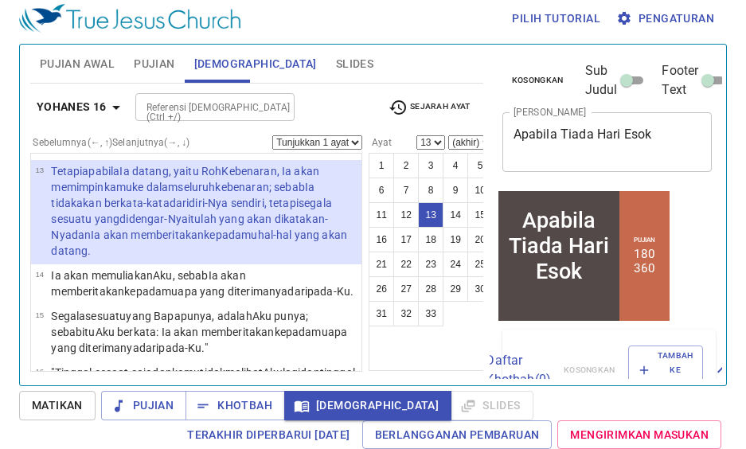
click at [337, 107] on div "Referensi Alkitab (Ctrl +/) Referensi Alkitab (Ctrl +/)" at bounding box center [255, 107] width 240 height 28
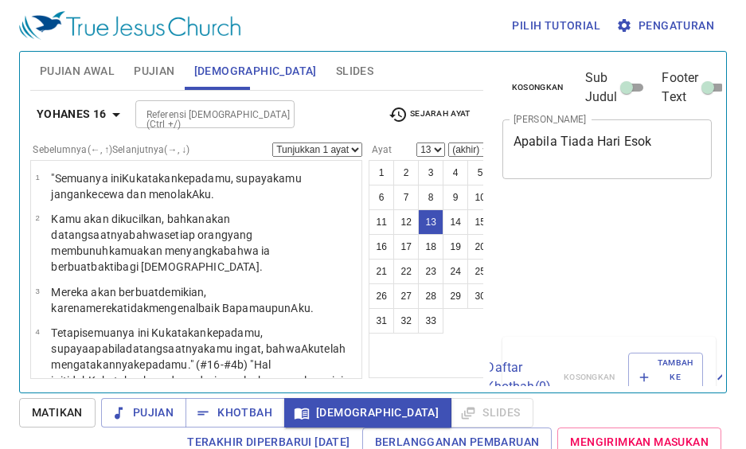
select select "13"
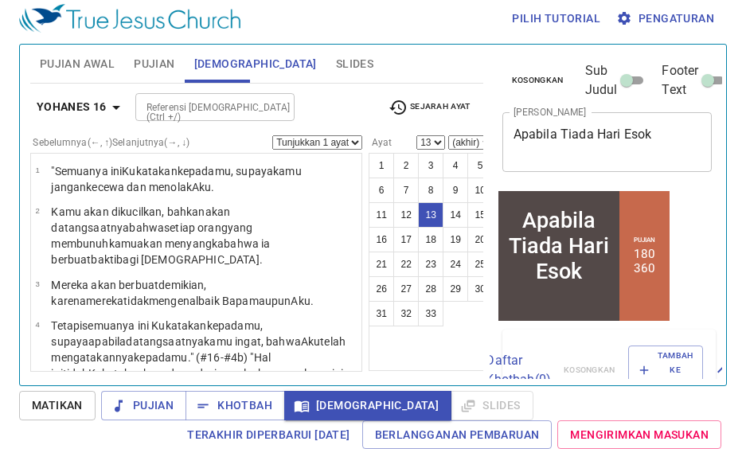
scroll to position [585, 0]
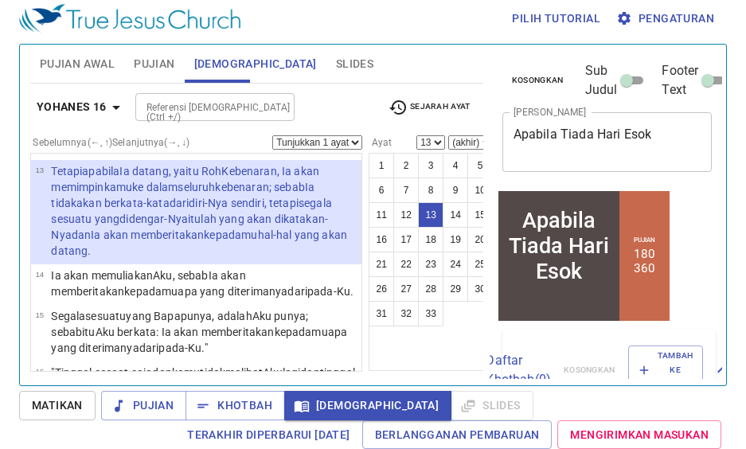
click at [151, 64] on span "Pujian" at bounding box center [154, 64] width 41 height 20
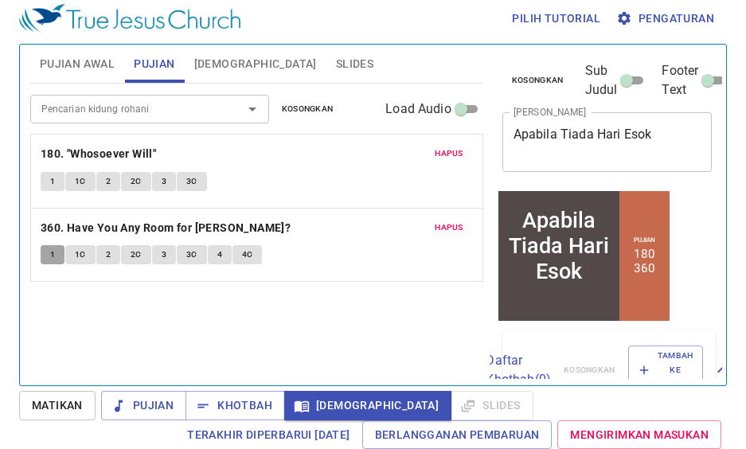
click at [56, 260] on button "1" at bounding box center [53, 254] width 24 height 19
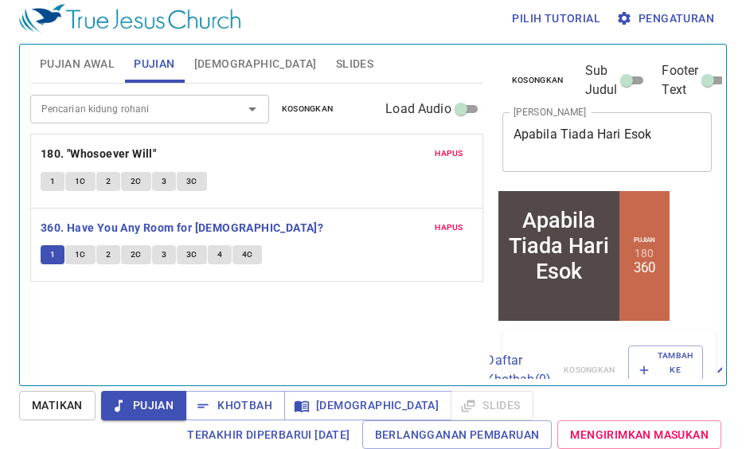
scroll to position [7, 0]
click at [304, 337] on div "Pencarian kidung rohani Pencarian kidung rohani Kosongkan Load Audio Hapus 180.…" at bounding box center [256, 228] width 453 height 288
click at [214, 346] on div "Pencarian kidung rohani Pencarian kidung rohani Kosongkan Load Audio Hapus 180.…" at bounding box center [256, 228] width 453 height 288
click at [219, 66] on span "[DEMOGRAPHIC_DATA]" at bounding box center [255, 64] width 123 height 20
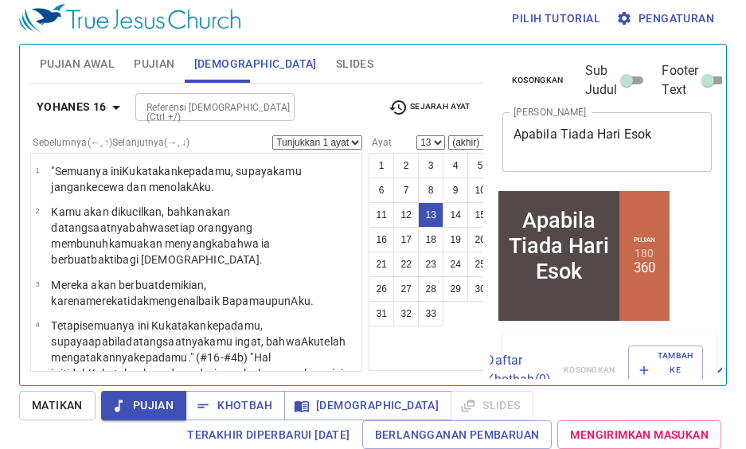
click at [181, 106] on input "Referensi [DEMOGRAPHIC_DATA] (Ctrl +/)" at bounding box center [201, 107] width 123 height 18
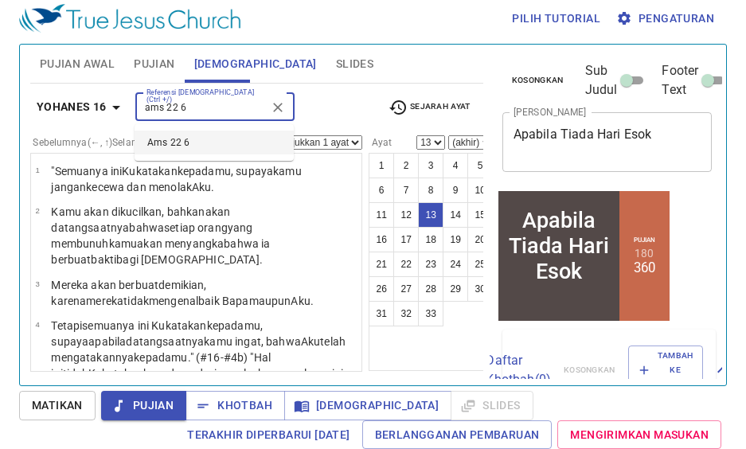
click at [197, 142] on li "Ams 22 6" at bounding box center [213, 142] width 159 height 24
type input "ams 22 6"
select select "6"
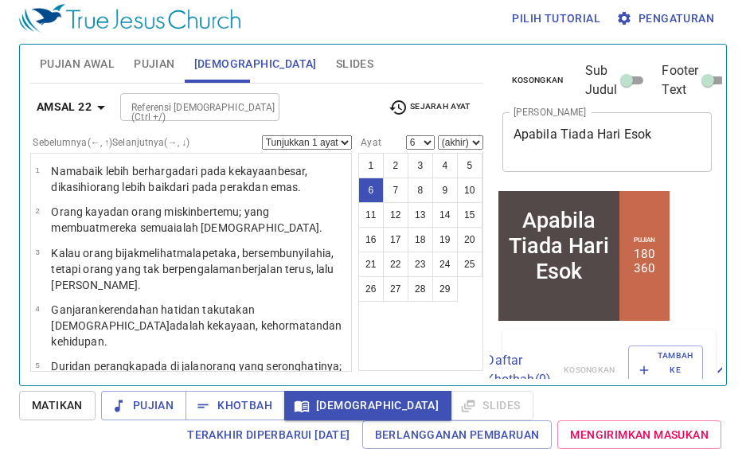
scroll to position [146, 0]
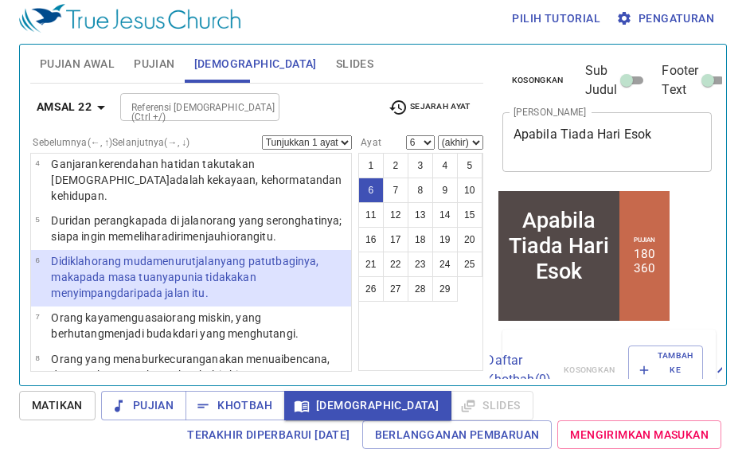
click at [244, 275] on p "Didiklah orang muda menurut jalan yang patut baginya, maka pada masa tuanyapun …" at bounding box center [198, 277] width 295 height 48
click at [437, 331] on div "1 2 3 4 5 6 7 8 9 10 11 12 13 14 15 16 17 18 19 20 21 22 23 24 25 26 27 28 29" at bounding box center [420, 262] width 125 height 218
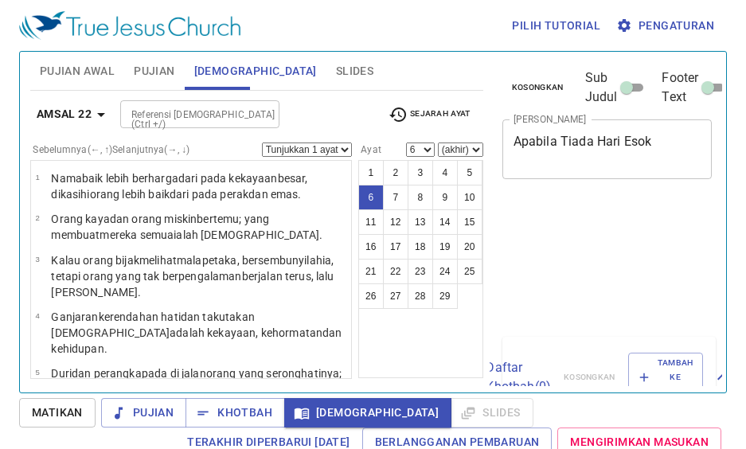
select select "6"
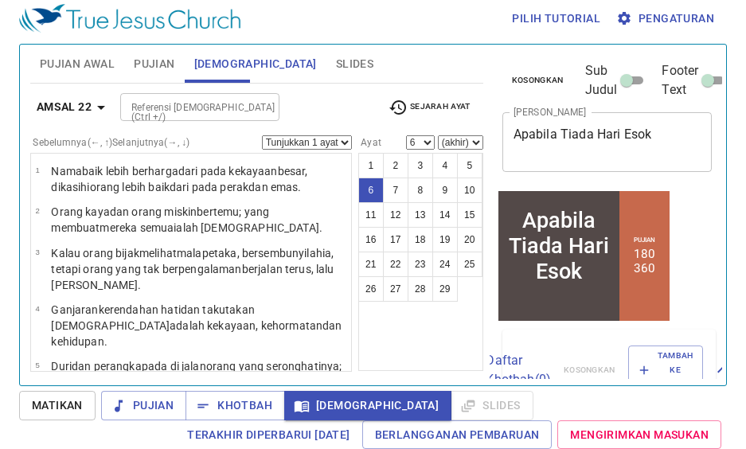
scroll to position [103, 0]
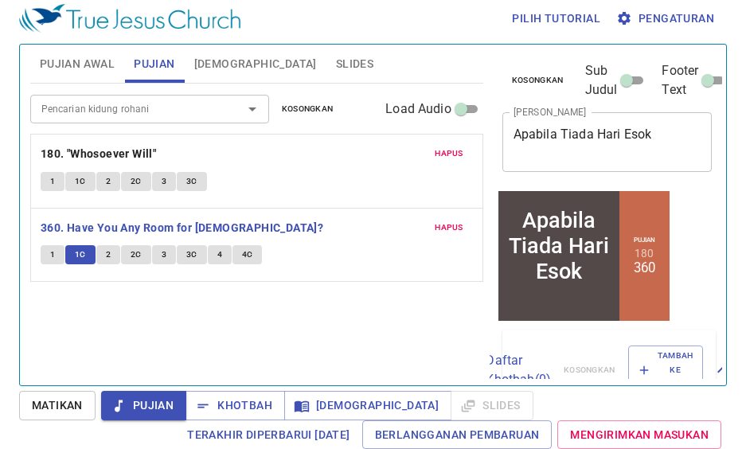
scroll to position [7, 0]
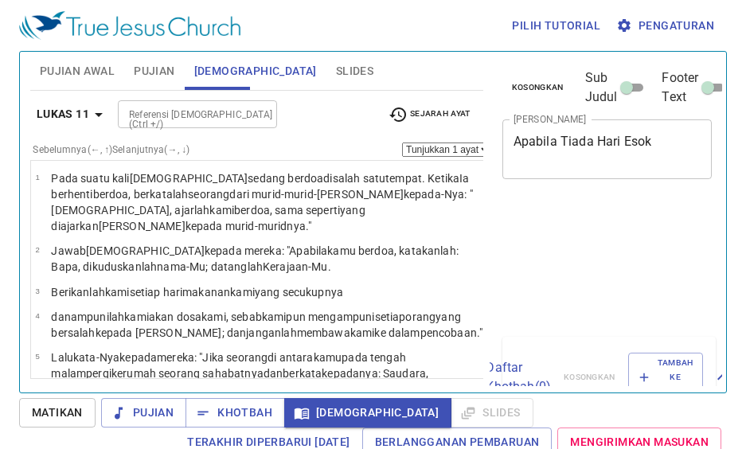
scroll to position [7, 0]
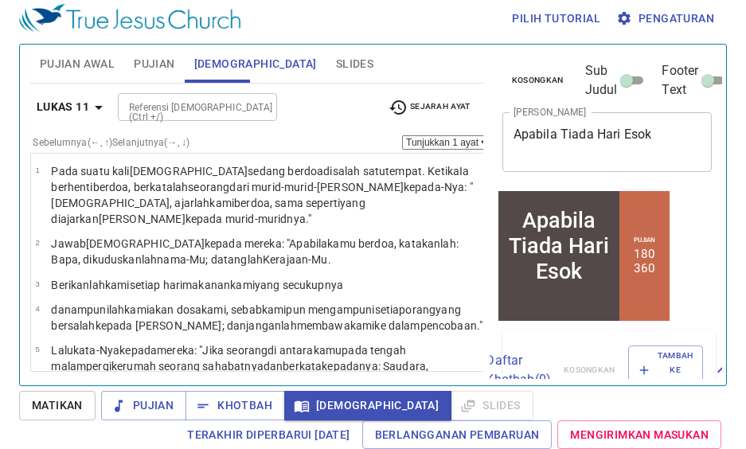
select select "11"
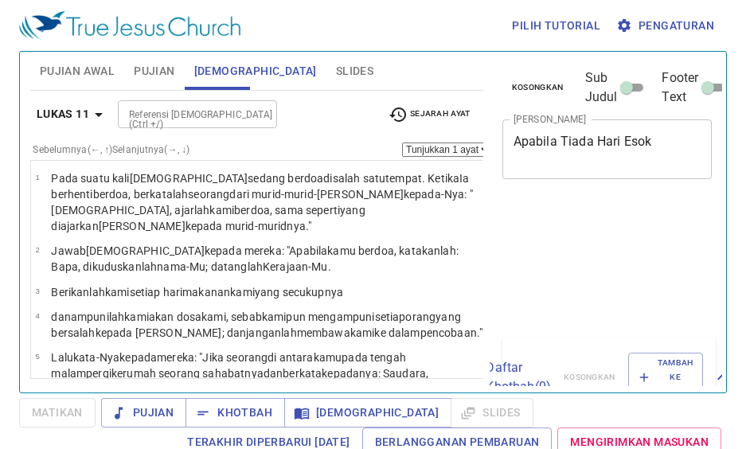
select select "13"
